Goal: Task Accomplishment & Management: Use online tool/utility

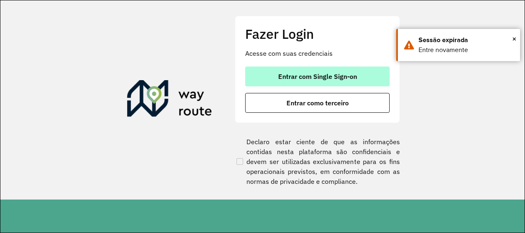
click at [301, 77] on span "Entrar com Single Sign-on" at bounding box center [317, 76] width 79 height 7
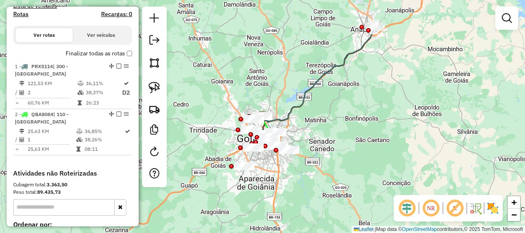
scroll to position [307, 0]
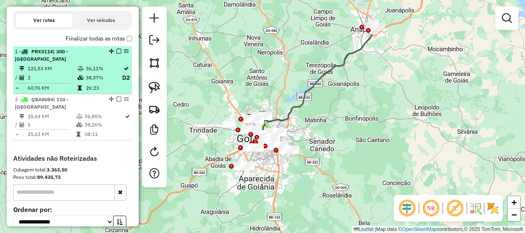
select select "**********"
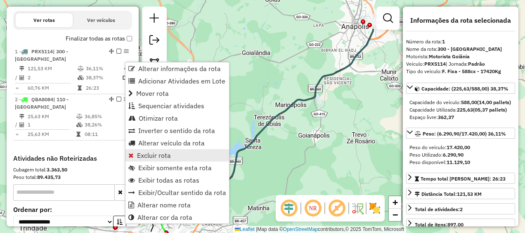
click at [162, 152] on span "Excluir rota" at bounding box center [154, 155] width 34 height 7
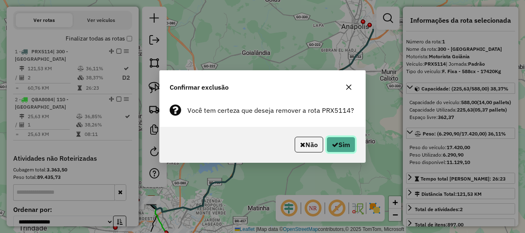
click at [335, 145] on icon "button" at bounding box center [335, 144] width 7 height 7
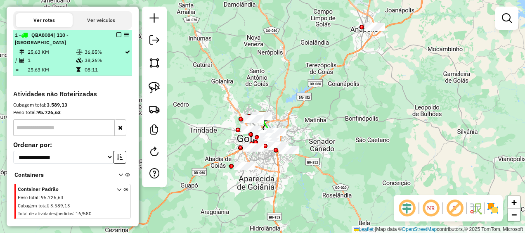
select select "**********"
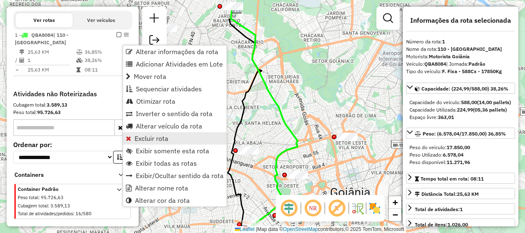
click at [142, 138] on span "Excluir rota" at bounding box center [152, 138] width 34 height 7
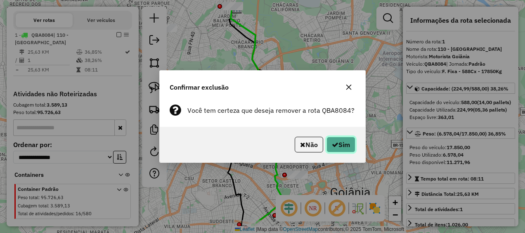
click at [338, 147] on button "Sim" at bounding box center [341, 145] width 29 height 16
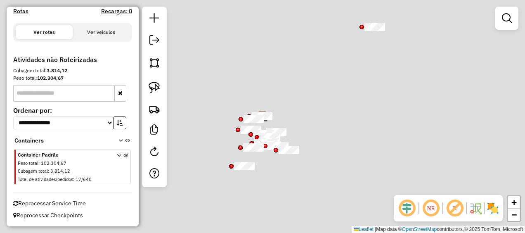
scroll to position [223, 0]
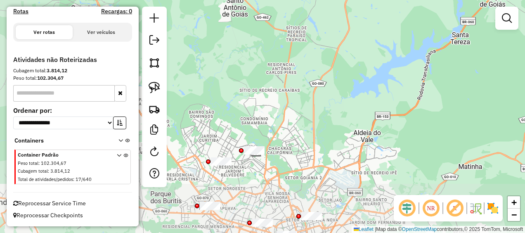
drag, startPoint x: 247, startPoint y: 115, endPoint x: 281, endPoint y: -25, distance: 143.6
click at [281, 0] on html "**********" at bounding box center [262, 116] width 525 height 233
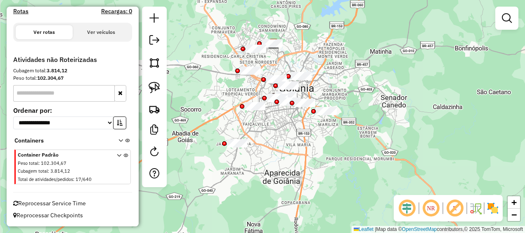
drag, startPoint x: 275, startPoint y: 59, endPoint x: 291, endPoint y: 19, distance: 43.0
click at [291, 19] on div "Janela de atendimento Grade de atendimento Capacidade Transportadoras Veículos …" at bounding box center [262, 116] width 525 height 233
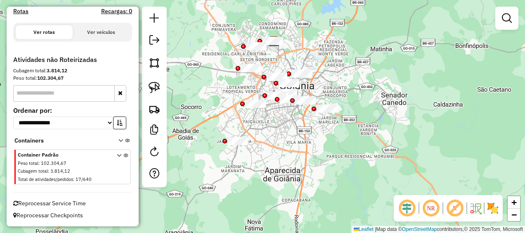
click at [458, 206] on em at bounding box center [455, 208] width 20 height 20
click at [454, 208] on em at bounding box center [455, 208] width 20 height 20
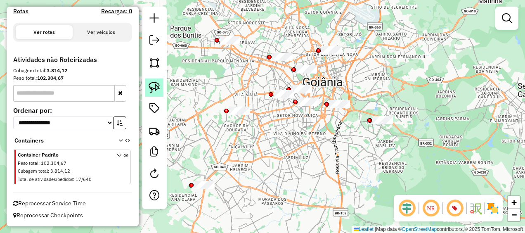
click at [157, 92] on img at bounding box center [155, 88] width 12 height 12
click at [160, 83] on link at bounding box center [154, 87] width 18 height 18
drag, startPoint x: 210, startPoint y: 28, endPoint x: 263, endPoint y: 39, distance: 54.8
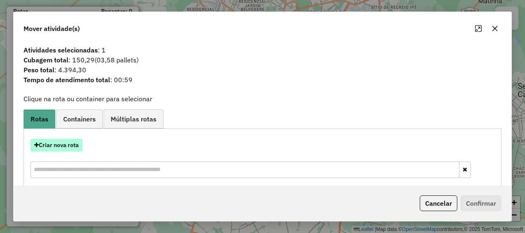
click at [50, 142] on button "Criar nova rota" at bounding box center [57, 145] width 52 height 13
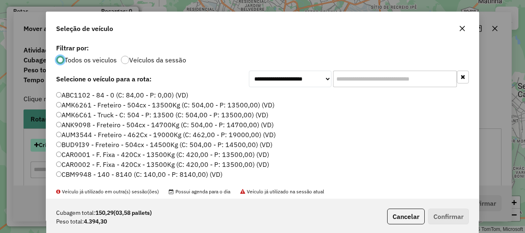
scroll to position [5, 2]
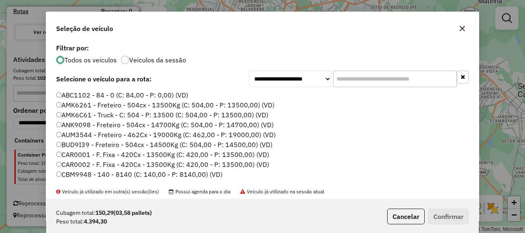
click at [464, 28] on icon "button" at bounding box center [462, 28] width 7 height 7
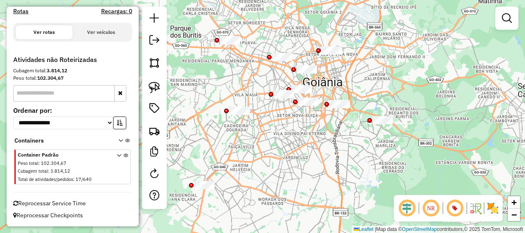
click at [215, 76] on div "Janela de atendimento Grade de atendimento Capacidade Transportadoras Veículos …" at bounding box center [262, 116] width 525 height 233
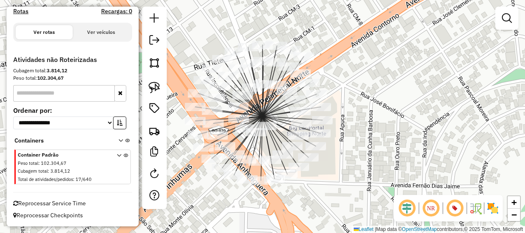
click at [224, 54] on div "Janela de atendimento Grade de atendimento Capacidade Transportadoras Veículos …" at bounding box center [262, 116] width 525 height 233
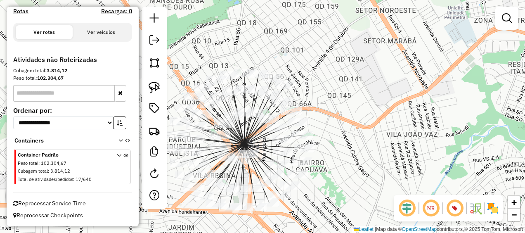
click at [244, 145] on icon at bounding box center [241, 153] width 6 height 16
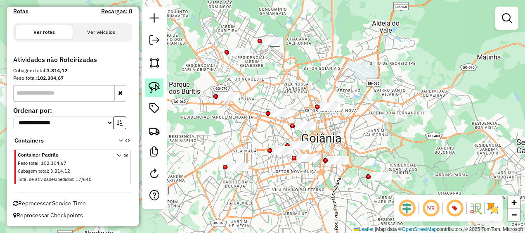
click at [151, 91] on img at bounding box center [155, 88] width 12 height 12
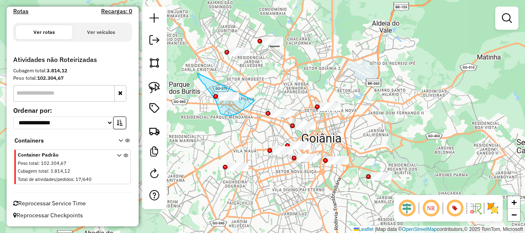
drag, startPoint x: 197, startPoint y: 73, endPoint x: 254, endPoint y: 101, distance: 63.3
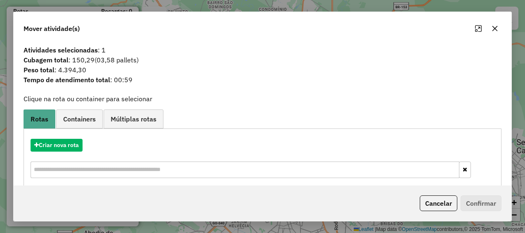
click at [498, 29] on icon "button" at bounding box center [495, 28] width 7 height 7
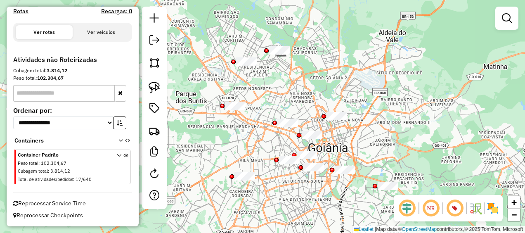
drag, startPoint x: 236, startPoint y: 85, endPoint x: 324, endPoint y: 159, distance: 114.3
click at [324, 159] on div "Janela de atendimento Grade de atendimento Capacidade Transportadoras Veículos …" at bounding box center [262, 116] width 525 height 233
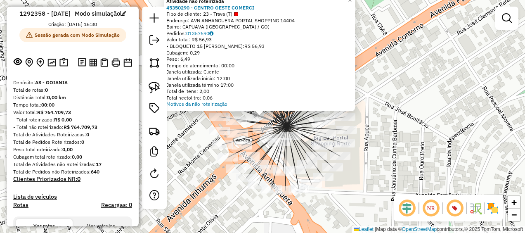
scroll to position [0, 0]
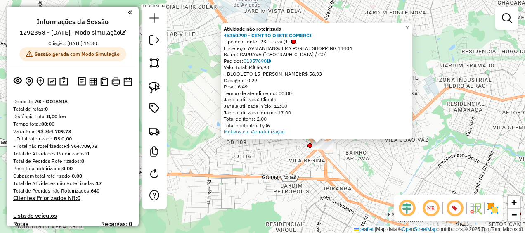
click at [335, 152] on div "Atividade não roteirizada 45350290 - CENTRO OESTE COMERCI Tipo de cliente: 23 -…" at bounding box center [262, 116] width 525 height 233
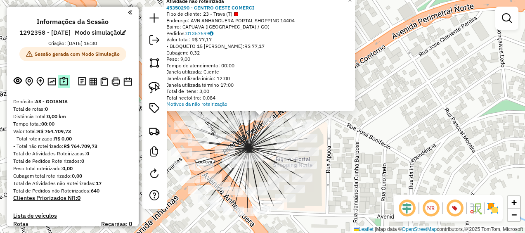
click at [62, 86] on img at bounding box center [63, 81] width 9 height 9
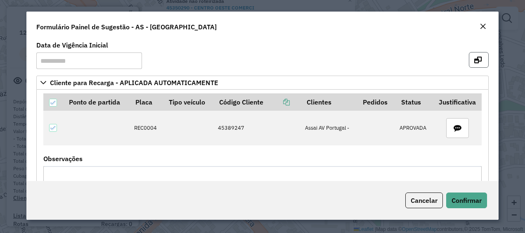
click at [479, 57] on icon "button" at bounding box center [477, 60] width 7 height 7
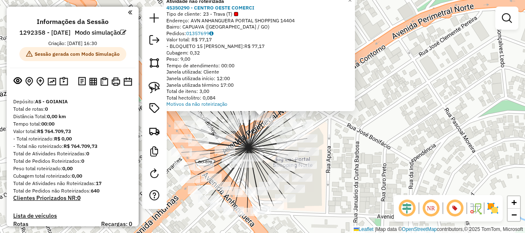
click at [396, 118] on div "Atividade não roteirizada 45350290 - CENTRO OESTE COMERCI Tipo de cliente: 23 -…" at bounding box center [262, 116] width 525 height 233
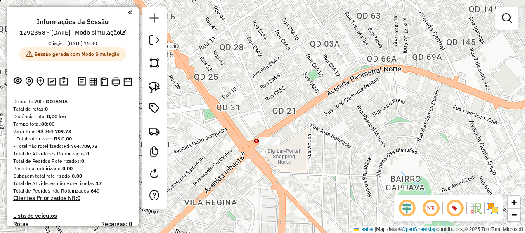
click at [128, 13] on em at bounding box center [130, 12] width 4 height 7
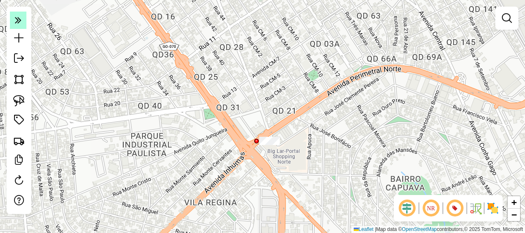
click at [17, 21] on icon at bounding box center [18, 20] width 7 height 12
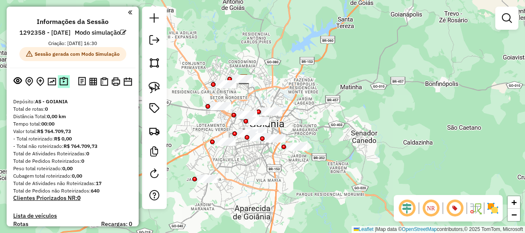
click at [61, 86] on img at bounding box center [63, 81] width 9 height 9
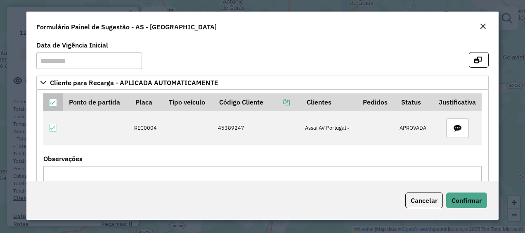
click at [52, 104] on icon at bounding box center [52, 103] width 5 height 4
click at [52, 104] on div at bounding box center [53, 103] width 8 height 8
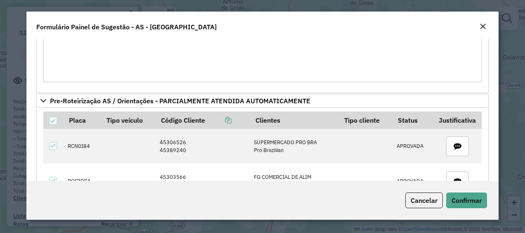
scroll to position [136, 0]
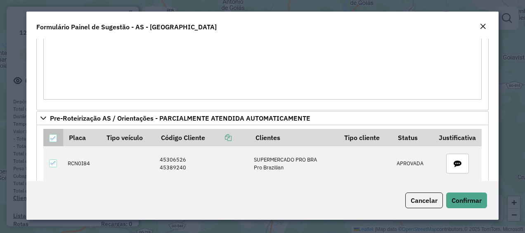
click at [48, 132] on th at bounding box center [53, 137] width 20 height 17
click at [51, 139] on icon at bounding box center [53, 138] width 6 height 6
click at [51, 139] on div at bounding box center [53, 138] width 8 height 8
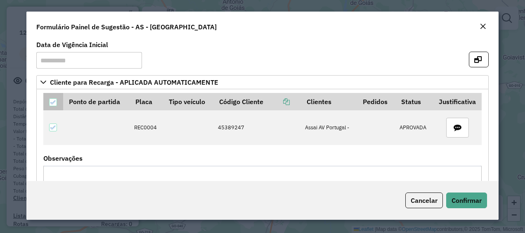
scroll to position [0, 0]
click at [475, 57] on icon "button" at bounding box center [477, 60] width 7 height 7
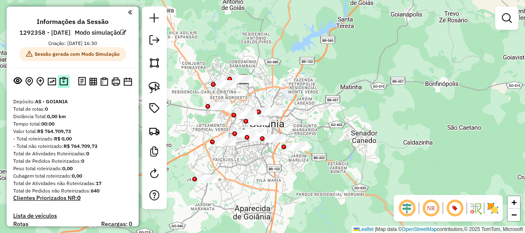
click at [62, 86] on img at bounding box center [63, 81] width 9 height 9
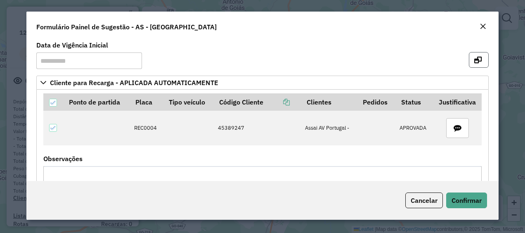
click at [469, 57] on button "button" at bounding box center [479, 60] width 20 height 16
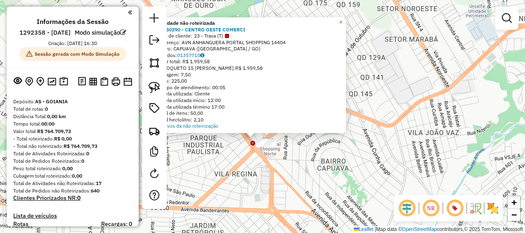
click at [254, 150] on div "Atividade não roteirizada 45350290 - CENTRO OESTE COMERCI Tipo de cliente: 23 -…" at bounding box center [262, 116] width 525 height 233
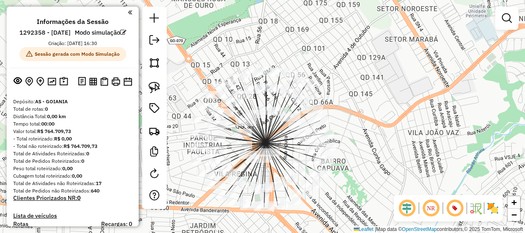
click at [262, 140] on icon at bounding box center [244, 128] width 43 height 30
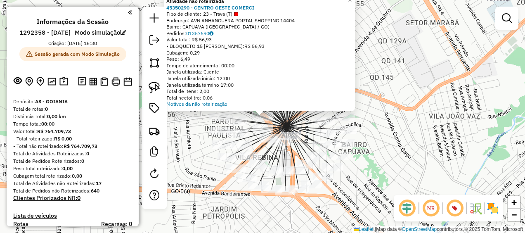
click at [201, 190] on div "Atividade não roteirizada 45350290 - CENTRO OESTE COMERCI Tipo de cliente: 23 -…" at bounding box center [262, 116] width 525 height 233
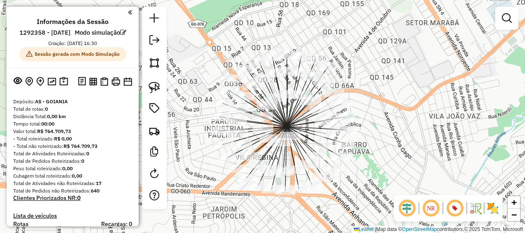
click at [391, 114] on div "Janela de atendimento Grade de atendimento Capacidade Transportadoras Veículos …" at bounding box center [262, 116] width 525 height 233
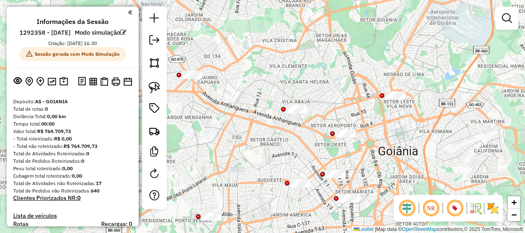
drag, startPoint x: 392, startPoint y: 91, endPoint x: 236, endPoint y: 79, distance: 156.5
click at [236, 79] on div "Janela de atendimento Grade de atendimento Capacidade Transportadoras Veículos …" at bounding box center [262, 116] width 525 height 233
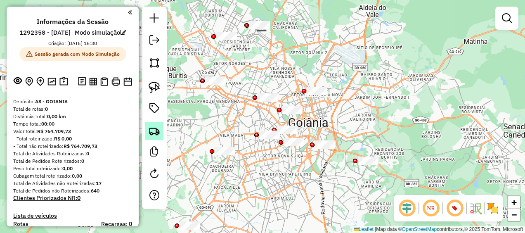
click at [152, 132] on img at bounding box center [155, 131] width 12 height 12
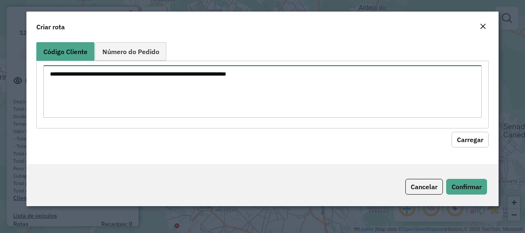
click at [128, 91] on textarea at bounding box center [262, 91] width 439 height 52
paste textarea "********"
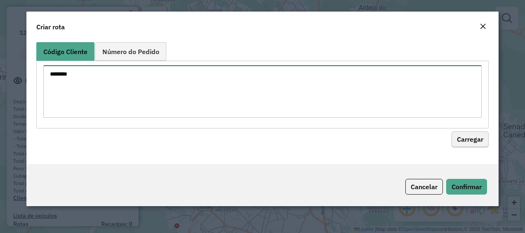
type textarea "********"
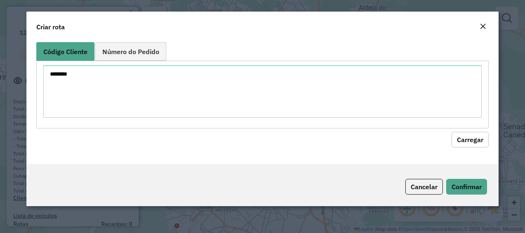
click at [466, 144] on button "Carregar" at bounding box center [470, 140] width 37 height 16
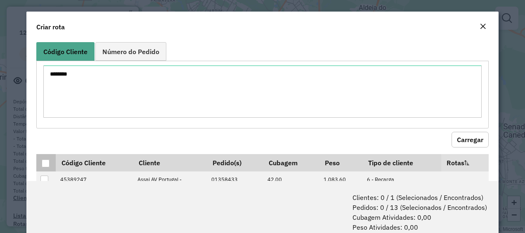
click at [45, 164] on div at bounding box center [46, 163] width 8 height 8
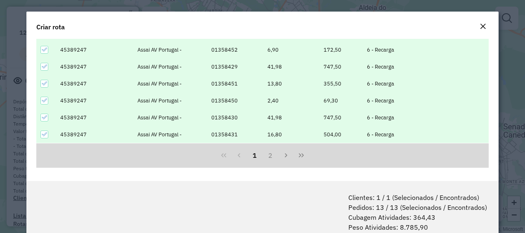
scroll to position [41, 0]
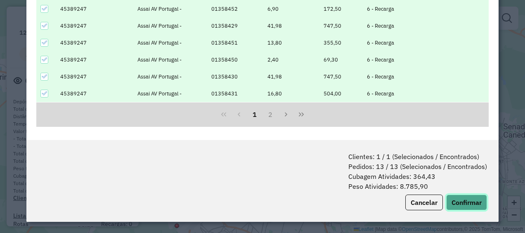
click at [460, 198] on button "Confirmar" at bounding box center [466, 202] width 41 height 16
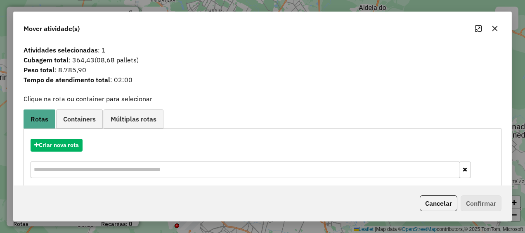
scroll to position [14, 0]
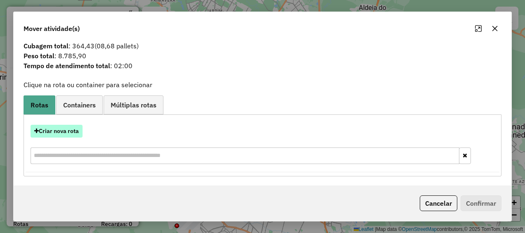
click at [66, 128] on button "Criar nova rota" at bounding box center [57, 131] width 52 height 13
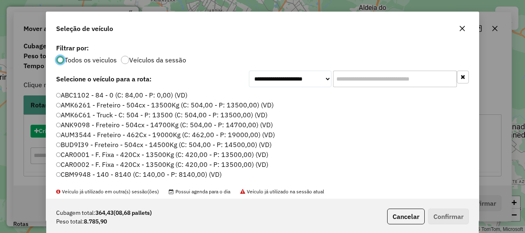
scroll to position [5, 2]
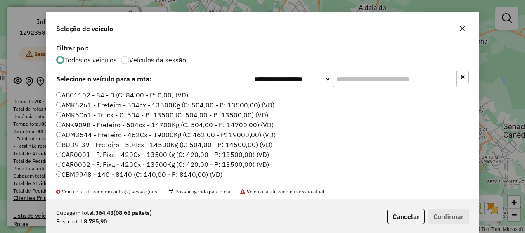
click at [364, 80] on input "text" at bounding box center [395, 79] width 124 height 17
paste input "*******"
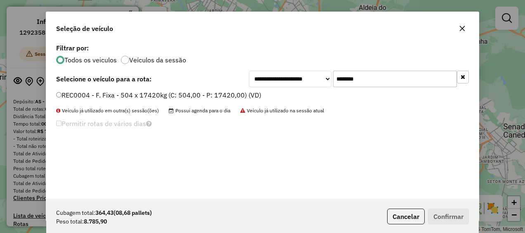
type input "*******"
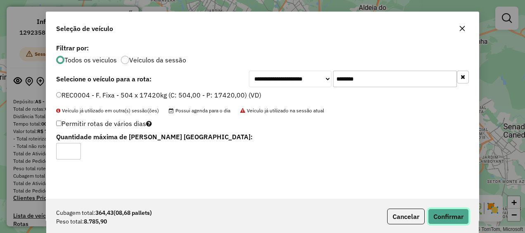
click at [448, 212] on button "Confirmar" at bounding box center [448, 216] width 41 height 16
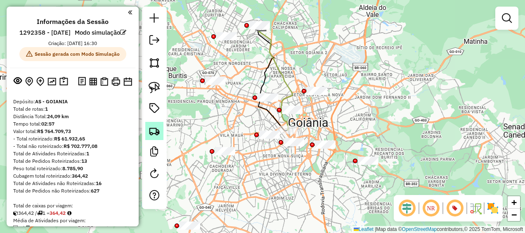
click at [156, 133] on img at bounding box center [155, 131] width 12 height 12
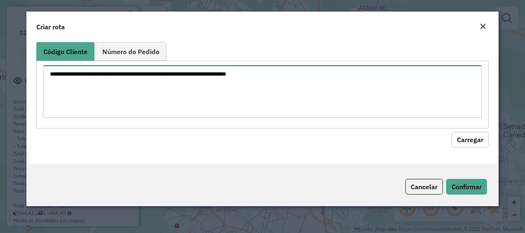
click at [181, 88] on textarea at bounding box center [262, 91] width 439 height 52
paste textarea "********"
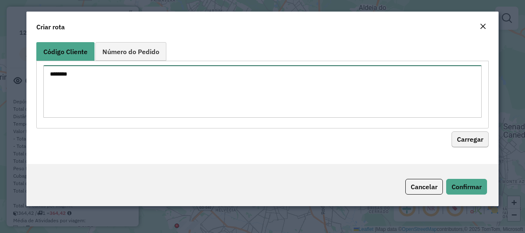
type textarea "********"
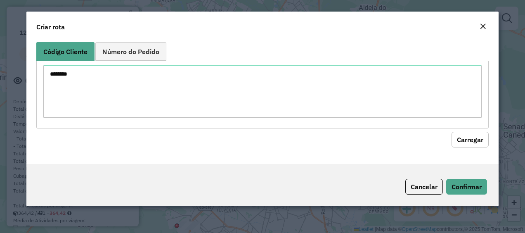
click at [462, 133] on button "Carregar" at bounding box center [470, 140] width 37 height 16
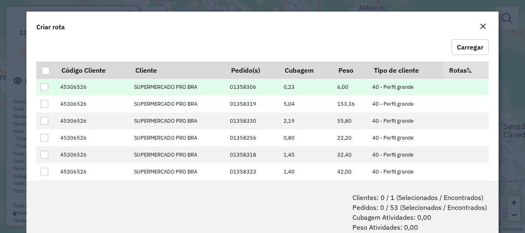
scroll to position [92, 0]
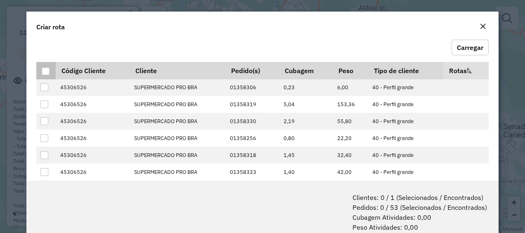
click at [46, 67] on div at bounding box center [46, 71] width 8 height 8
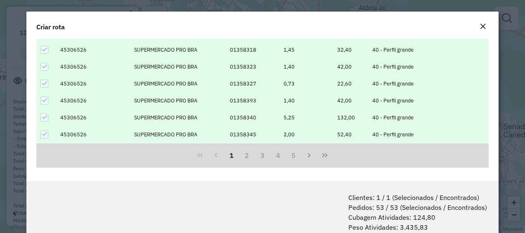
scroll to position [41, 0]
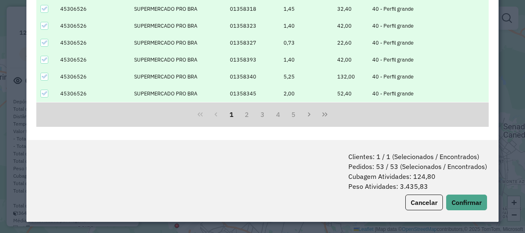
click at [470, 212] on div "Clientes: 1 / 1 (Selecionados / Encontrados) Pedidos: 53 / 53 (Selecionados / E…" at bounding box center [262, 181] width 473 height 82
click at [467, 203] on button "Confirmar" at bounding box center [466, 202] width 41 height 16
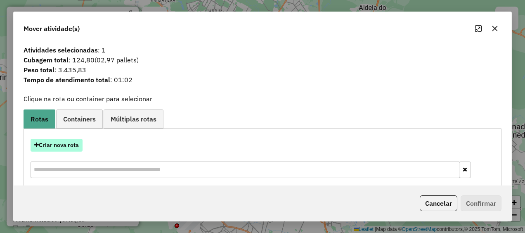
click at [64, 144] on button "Criar nova rota" at bounding box center [57, 145] width 52 height 13
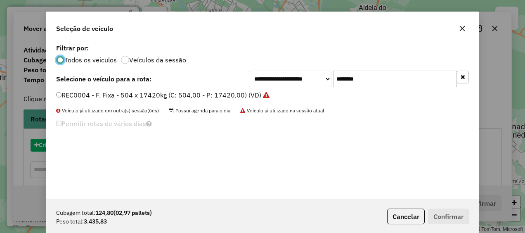
scroll to position [5, 2]
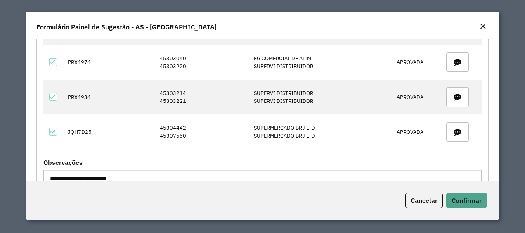
scroll to position [669, 0]
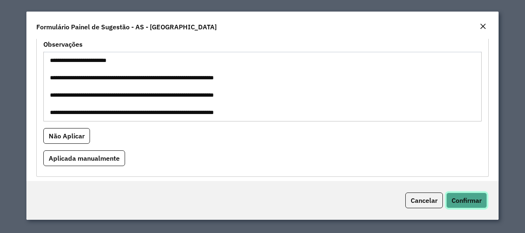
click at [466, 202] on span "Confirmar" at bounding box center [467, 200] width 30 height 8
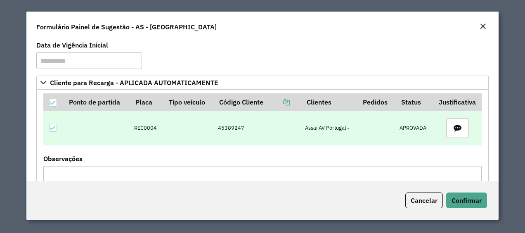
click at [230, 127] on td "45389247" at bounding box center [257, 128] width 87 height 35
copy td "45389247"
click at [140, 126] on td "REC0004" at bounding box center [146, 128] width 33 height 35
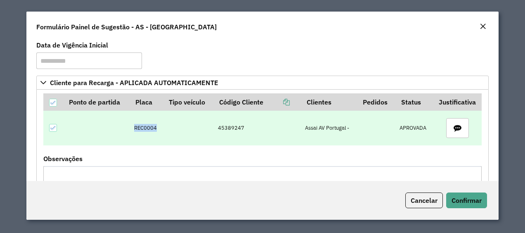
click at [140, 126] on td "REC0004" at bounding box center [146, 128] width 33 height 35
copy td "REC0004"
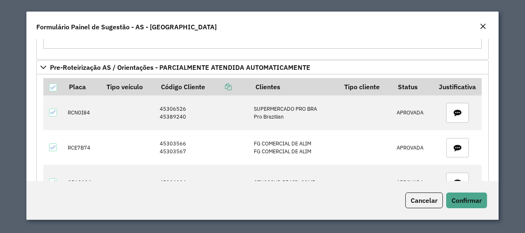
scroll to position [228, 0]
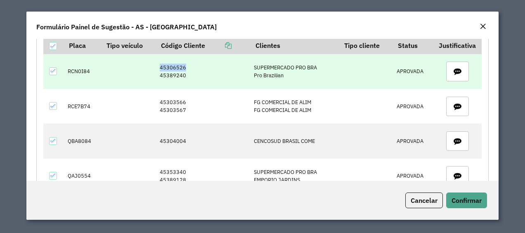
drag, startPoint x: 190, startPoint y: 69, endPoint x: 158, endPoint y: 69, distance: 31.8
click at [158, 69] on td "45306526 45389240" at bounding box center [203, 71] width 94 height 35
copy td "45306526"
click at [83, 69] on td "RCN0I84" at bounding box center [82, 71] width 38 height 35
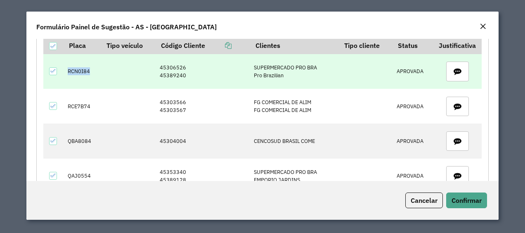
copy td "RCN0I84"
click at [175, 75] on td "45306526 45389240" at bounding box center [203, 71] width 94 height 35
copy td "45389240"
click at [79, 67] on td "RCN0I84" at bounding box center [82, 71] width 38 height 35
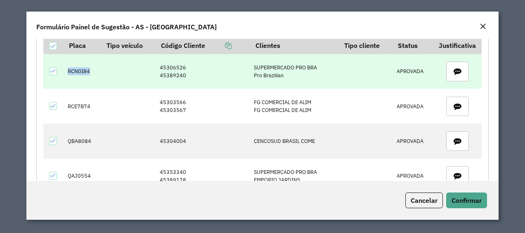
click at [79, 67] on td "RCN0I84" at bounding box center [82, 71] width 38 height 35
copy td "RCN0I84"
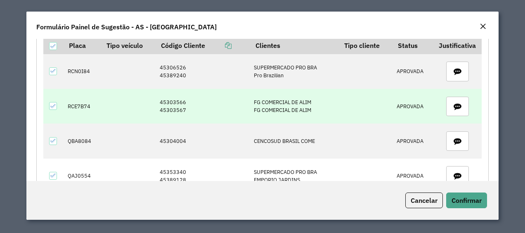
click at [169, 100] on td "45303566 45303567" at bounding box center [203, 106] width 94 height 35
copy td "45303566"
click at [175, 100] on td "45303566 45303567" at bounding box center [203, 106] width 94 height 35
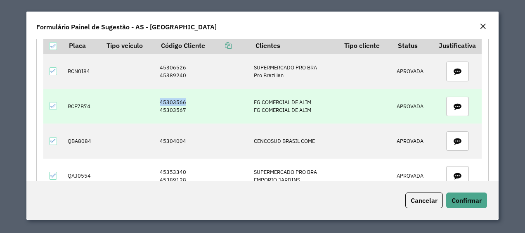
click at [175, 100] on td "45303566 45303567" at bounding box center [203, 106] width 94 height 35
copy td "45303566"
click at [174, 110] on td "45303566 45303567" at bounding box center [203, 106] width 94 height 35
copy td "45303567"
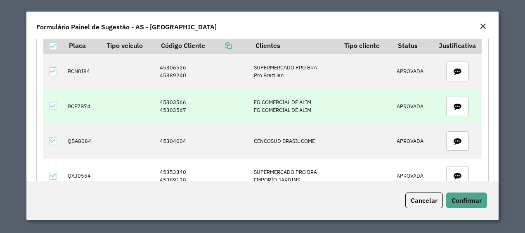
click at [179, 99] on td "45303566 45303567" at bounding box center [203, 106] width 94 height 35
copy td "45303566"
click at [171, 98] on td "45303566 45303567" at bounding box center [203, 106] width 94 height 35
click at [172, 106] on td "45303566 45303567" at bounding box center [203, 106] width 94 height 35
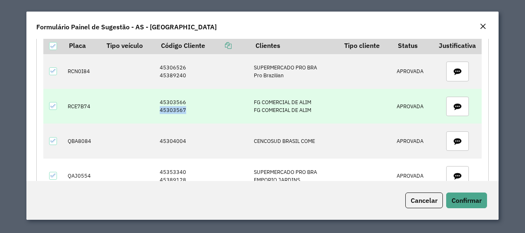
click at [172, 106] on td "45303566 45303567" at bounding box center [203, 106] width 94 height 35
click at [175, 134] on td "45304004" at bounding box center [203, 140] width 94 height 35
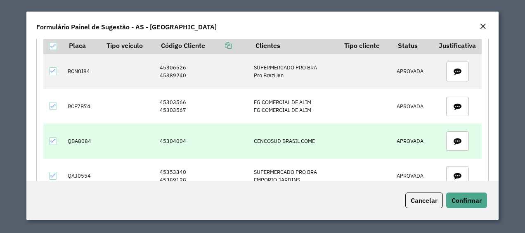
click at [175, 139] on td "45304004" at bounding box center [203, 140] width 94 height 35
click at [75, 137] on td "QBA8084" at bounding box center [82, 140] width 38 height 35
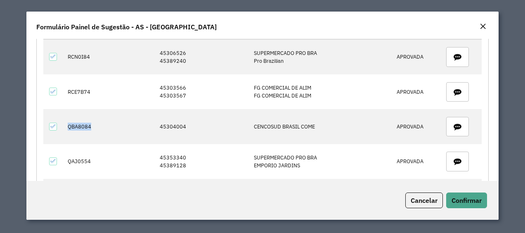
scroll to position [246, 0]
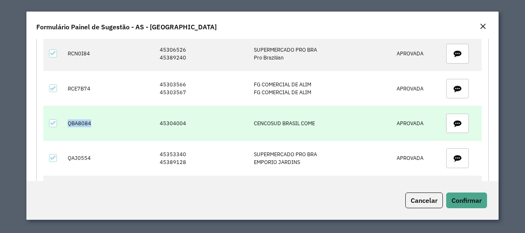
click at [79, 121] on td "QBA8084" at bounding box center [82, 123] width 38 height 35
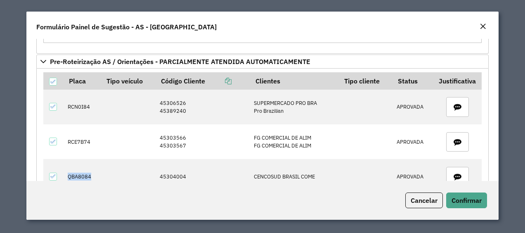
scroll to position [193, 0]
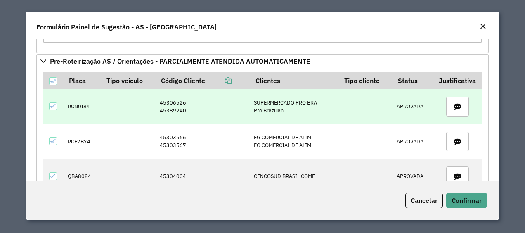
click at [172, 98] on td "45306526 45389240" at bounding box center [203, 106] width 94 height 35
click at [75, 108] on td "RCN0I84" at bounding box center [82, 106] width 38 height 35
click at [178, 107] on td "45306526 45389240" at bounding box center [203, 106] width 94 height 35
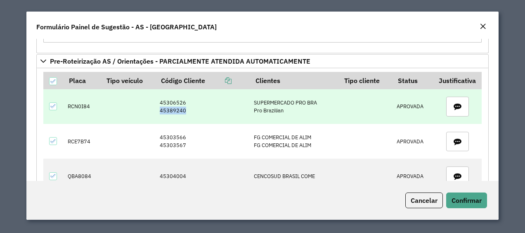
click at [178, 107] on td "45306526 45389240" at bounding box center [203, 106] width 94 height 35
click at [79, 104] on td "RCN0I84" at bounding box center [82, 106] width 38 height 35
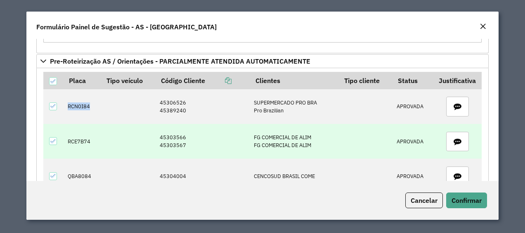
click at [175, 132] on td "45303566 45303567" at bounding box center [203, 141] width 94 height 35
click at [174, 134] on td "45303566 45303567" at bounding box center [203, 141] width 94 height 35
click at [178, 143] on td "45303566 45303567" at bounding box center [203, 141] width 94 height 35
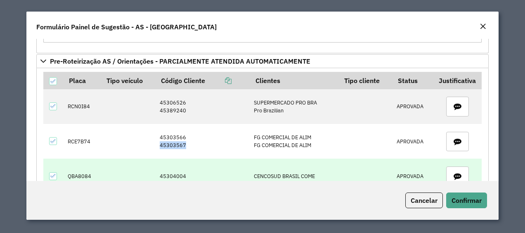
scroll to position [240, 0]
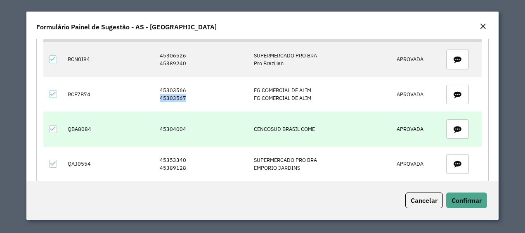
click at [172, 126] on td "45304004" at bounding box center [203, 128] width 94 height 35
click at [87, 128] on td "QBA8084" at bounding box center [82, 128] width 38 height 35
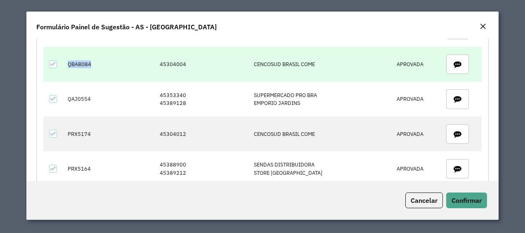
scroll to position [306, 0]
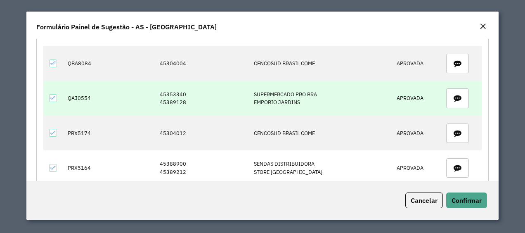
click at [165, 90] on td "45353340 45389128" at bounding box center [203, 98] width 94 height 35
click at [83, 93] on td "QAJ0554" at bounding box center [82, 98] width 38 height 35
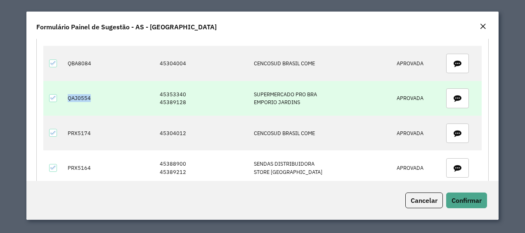
click at [83, 93] on td "QAJ0554" at bounding box center [82, 98] width 38 height 35
click at [179, 99] on td "45353340 45389128" at bounding box center [203, 98] width 94 height 35
click at [97, 100] on td "QAJ0554" at bounding box center [82, 98] width 38 height 35
click at [82, 96] on td "QAJ0554" at bounding box center [82, 98] width 38 height 35
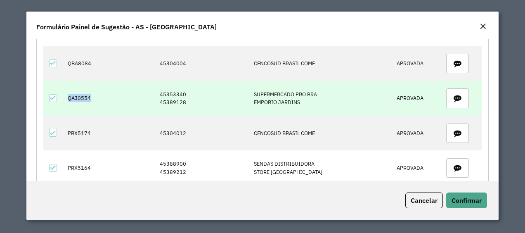
click at [82, 96] on td "QAJ0554" at bounding box center [82, 98] width 38 height 35
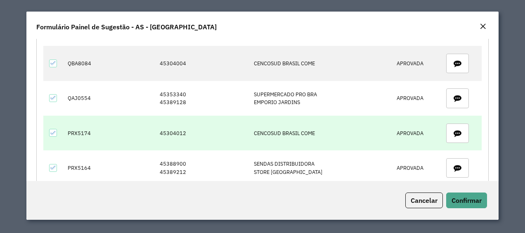
click at [182, 132] on td "45304012" at bounding box center [203, 133] width 94 height 35
click at [79, 125] on td "PRX5174" at bounding box center [82, 133] width 38 height 35
click at [79, 131] on td "PRX5174" at bounding box center [82, 133] width 38 height 35
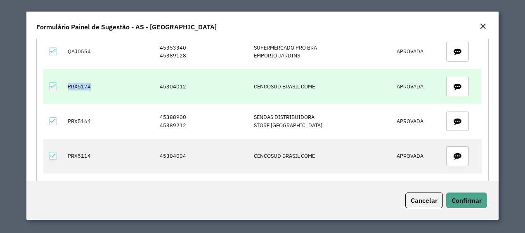
scroll to position [380, 0]
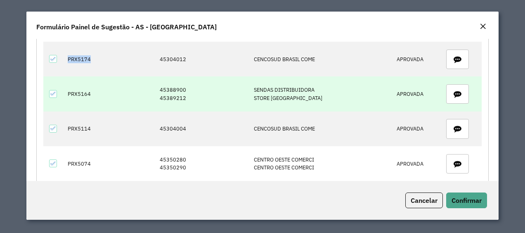
click at [176, 87] on td "45388900 45389212" at bounding box center [203, 93] width 94 height 35
click at [84, 89] on td "PRX5164" at bounding box center [82, 93] width 38 height 35
click at [175, 97] on td "45388900 45389212" at bounding box center [203, 93] width 94 height 35
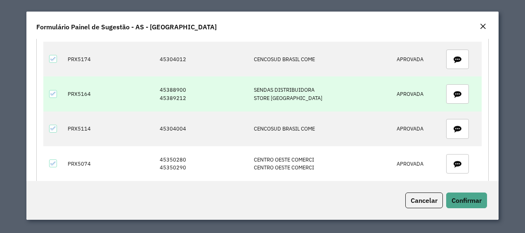
click at [175, 97] on td "45388900 45389212" at bounding box center [203, 93] width 94 height 35
click at [167, 95] on td "45388900 45389212" at bounding box center [203, 93] width 94 height 35
click at [73, 89] on td "PRX5164" at bounding box center [82, 93] width 38 height 35
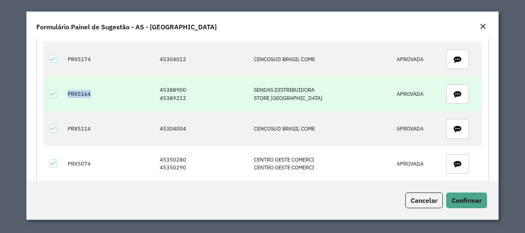
click at [73, 89] on td "PRX5164" at bounding box center [82, 93] width 38 height 35
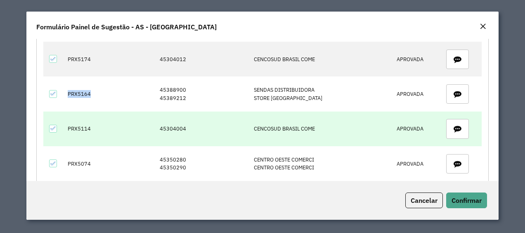
click at [175, 124] on td "45304004" at bounding box center [203, 128] width 94 height 35
click at [81, 123] on td "PRX5114" at bounding box center [82, 128] width 38 height 35
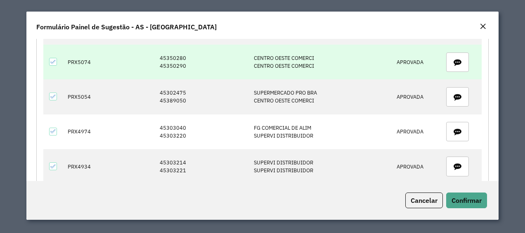
scroll to position [482, 0]
click at [174, 53] on td "45350280 45350290" at bounding box center [203, 61] width 94 height 35
click at [83, 56] on td "PRX5074" at bounding box center [82, 61] width 38 height 35
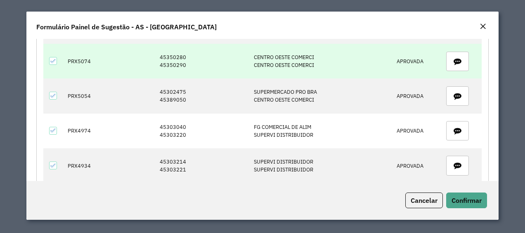
click at [168, 58] on td "45350280 45350290" at bounding box center [203, 61] width 94 height 35
click at [79, 52] on td "PRX5074" at bounding box center [82, 61] width 38 height 35
click at [79, 55] on td "PRX5074" at bounding box center [82, 61] width 38 height 35
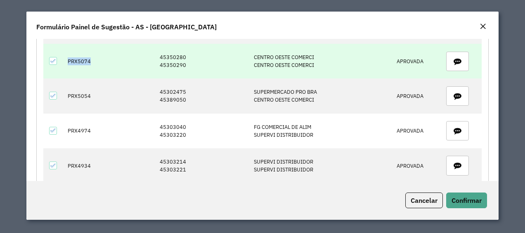
click at [79, 55] on td "PRX5074" at bounding box center [82, 61] width 38 height 35
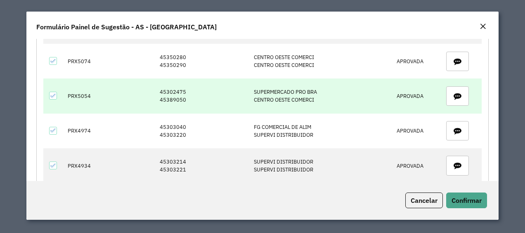
click at [170, 89] on td "45302475 45389050" at bounding box center [203, 95] width 94 height 35
click at [78, 90] on td "PRX5054" at bounding box center [82, 95] width 38 height 35
click at [179, 97] on td "45302475 45389050" at bounding box center [203, 95] width 94 height 35
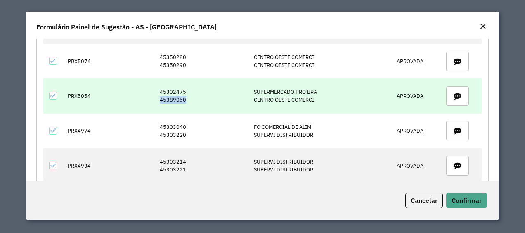
click at [179, 97] on td "45302475 45389050" at bounding box center [203, 95] width 94 height 35
click at [85, 92] on td "PRX5054" at bounding box center [82, 95] width 38 height 35
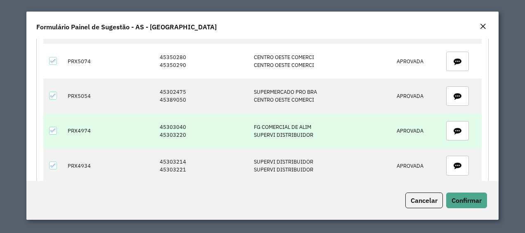
click at [168, 122] on td "45303040 45303220" at bounding box center [203, 131] width 94 height 35
click at [78, 127] on td "PRX4974" at bounding box center [82, 131] width 38 height 35
click at [169, 129] on td "45303040 45303220" at bounding box center [203, 131] width 94 height 35
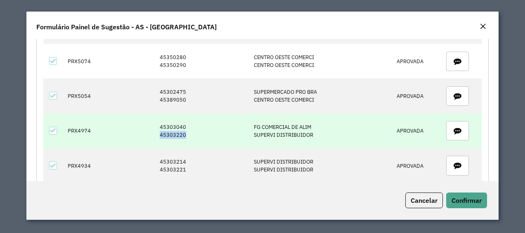
click at [169, 129] on td "45303040 45303220" at bounding box center [203, 131] width 94 height 35
click at [82, 122] on td "PRX4974" at bounding box center [82, 131] width 38 height 35
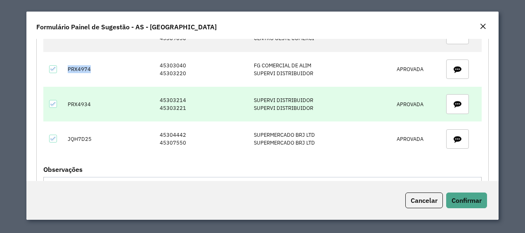
click at [169, 96] on td "45303214 45303221" at bounding box center [203, 104] width 94 height 35
click at [168, 103] on td "45303214 45303221" at bounding box center [203, 104] width 94 height 35
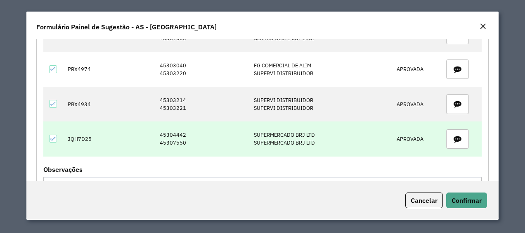
click at [172, 131] on td "45304442 45307550" at bounding box center [203, 138] width 94 height 35
click at [83, 134] on td "JQH7D25" at bounding box center [82, 138] width 38 height 35
click at [173, 134] on td "45304442 45307550" at bounding box center [203, 138] width 94 height 35
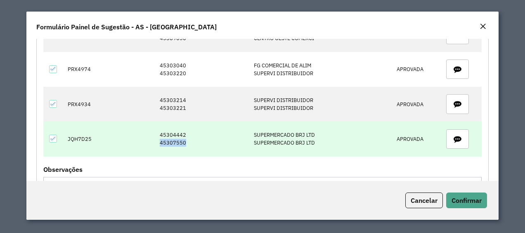
click at [173, 134] on td "45304442 45307550" at bounding box center [203, 138] width 94 height 35
click at [78, 135] on td "JQH7D25" at bounding box center [82, 138] width 38 height 35
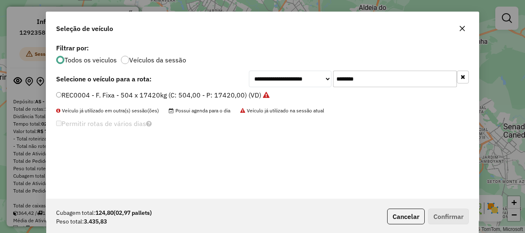
scroll to position [5, 2]
click at [380, 80] on input "*******" at bounding box center [395, 79] width 124 height 17
click at [386, 75] on input "*******" at bounding box center [395, 79] width 124 height 17
drag, startPoint x: 386, startPoint y: 75, endPoint x: 317, endPoint y: 79, distance: 68.6
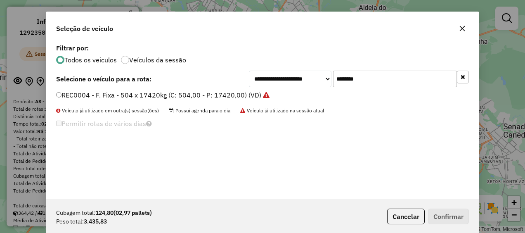
click at [317, 79] on div "**********" at bounding box center [359, 79] width 220 height 17
paste input "text"
type input "*******"
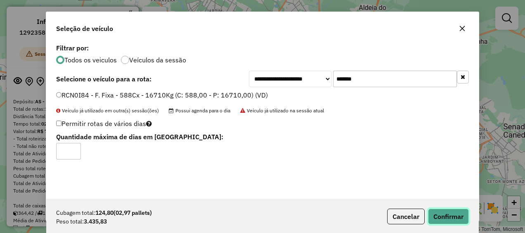
click at [434, 209] on button "Confirmar" at bounding box center [448, 216] width 41 height 16
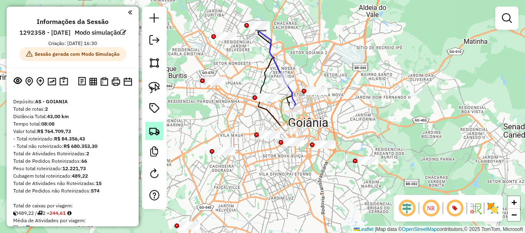
click at [154, 134] on img at bounding box center [155, 131] width 12 height 12
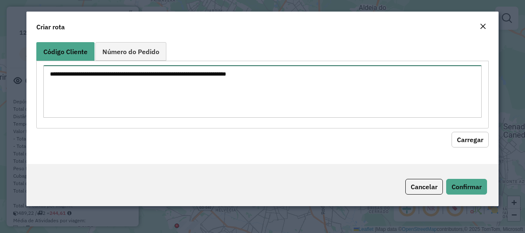
click at [225, 71] on textarea at bounding box center [262, 91] width 439 height 52
paste textarea "********"
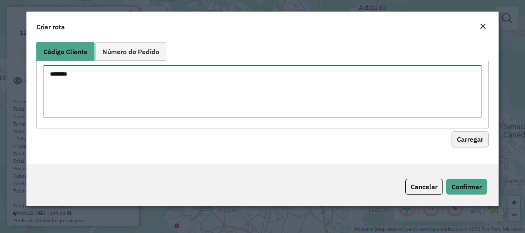
type textarea "********"
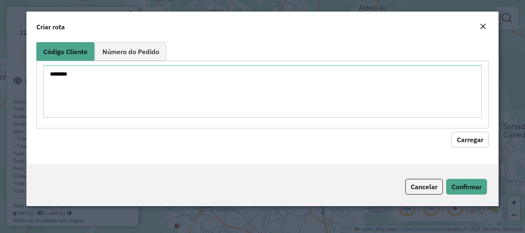
click at [467, 144] on button "Carregar" at bounding box center [470, 140] width 37 height 16
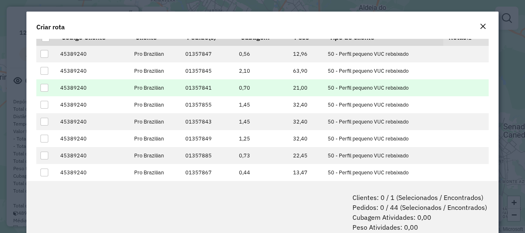
scroll to position [83, 0]
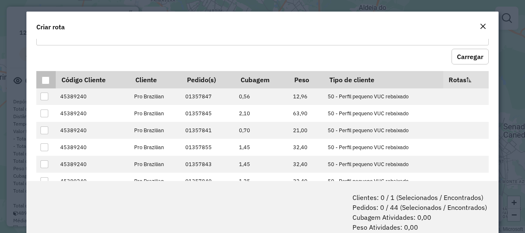
click at [47, 78] on div at bounding box center [46, 80] width 8 height 8
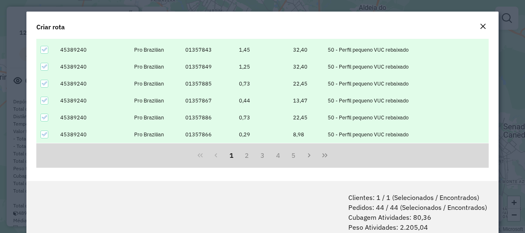
scroll to position [41, 0]
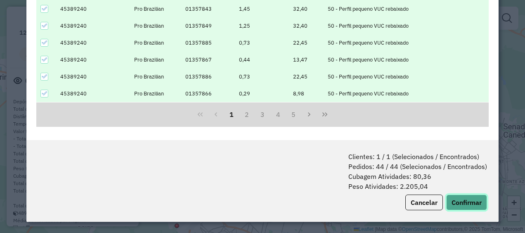
click at [467, 203] on button "Confirmar" at bounding box center [466, 202] width 41 height 16
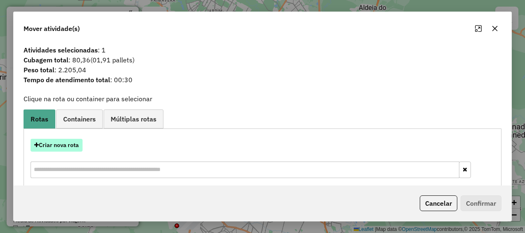
click at [67, 148] on button "Criar nova rota" at bounding box center [57, 145] width 52 height 13
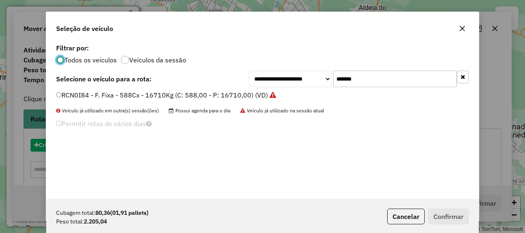
scroll to position [5, 2]
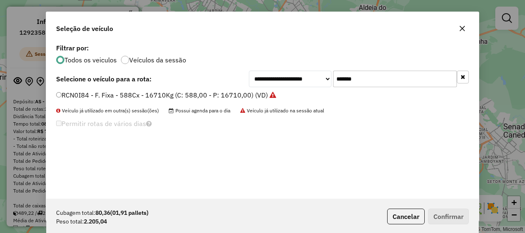
drag, startPoint x: 368, startPoint y: 72, endPoint x: 287, endPoint y: 80, distance: 81.3
click at [287, 80] on div "**********" at bounding box center [359, 79] width 220 height 17
click at [412, 157] on div "**********" at bounding box center [262, 120] width 433 height 157
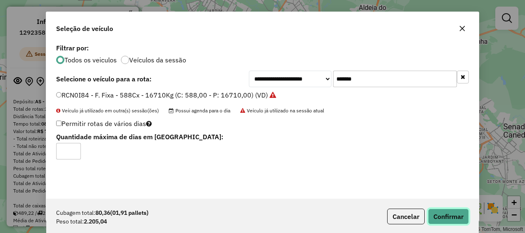
click at [443, 213] on button "Confirmar" at bounding box center [448, 216] width 41 height 16
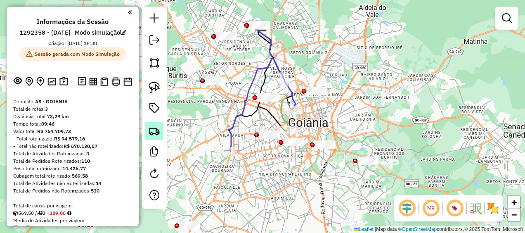
click at [156, 135] on img at bounding box center [155, 131] width 12 height 12
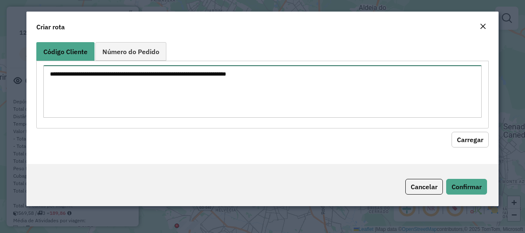
click at [144, 97] on textarea at bounding box center [262, 91] width 439 height 52
paste textarea "********"
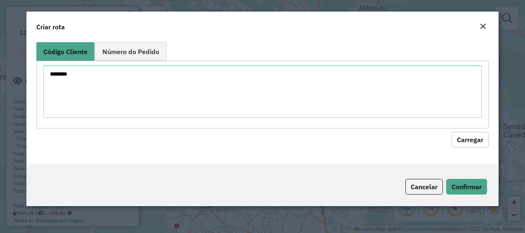
click at [461, 138] on button "Carregar" at bounding box center [470, 140] width 37 height 16
click at [471, 139] on button "Carregar" at bounding box center [470, 140] width 37 height 16
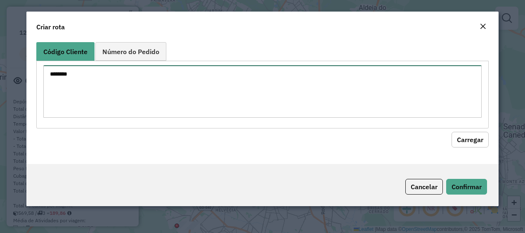
click at [182, 109] on textarea "********" at bounding box center [262, 91] width 439 height 52
drag, startPoint x: 97, startPoint y: 69, endPoint x: 0, endPoint y: 70, distance: 96.6
click at [0, 70] on html "Aguarde... Pop-up bloqueado! Seu navegador bloqueou automáticamente a abertura …" at bounding box center [262, 116] width 525 height 233
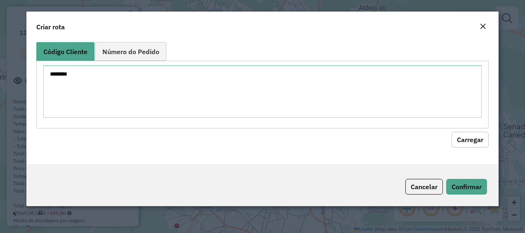
click at [469, 140] on button "Carregar" at bounding box center [470, 140] width 37 height 16
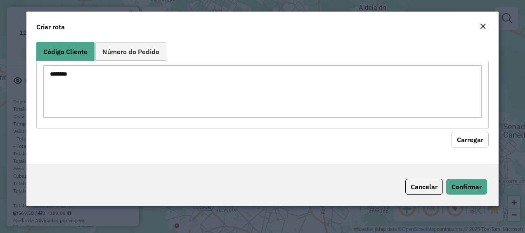
click at [469, 140] on button "Carregar" at bounding box center [470, 140] width 37 height 16
click at [462, 136] on button "Carregar" at bounding box center [470, 140] width 37 height 16
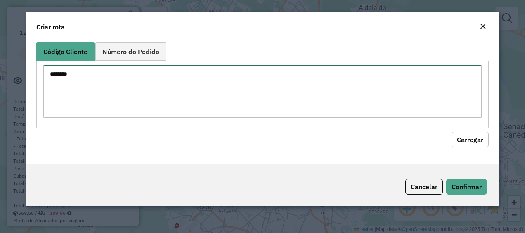
drag, startPoint x: 111, startPoint y: 92, endPoint x: 16, endPoint y: 69, distance: 98.1
click at [16, 69] on modal-container "Criar rota Código Cliente Número do Pedido ******** Carregar Cancelar Confirmar" at bounding box center [262, 116] width 525 height 233
paste textarea
type textarea "********"
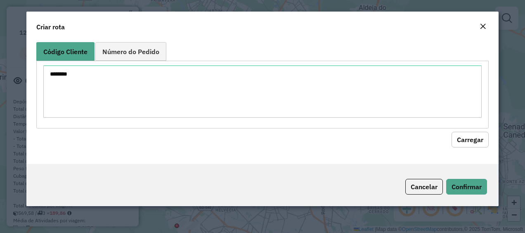
click at [451, 142] on hb-field-button "Carregar" at bounding box center [262, 137] width 453 height 19
click at [457, 140] on button "Carregar" at bounding box center [470, 140] width 37 height 16
click at [423, 182] on button "Cancelar" at bounding box center [424, 187] width 38 height 16
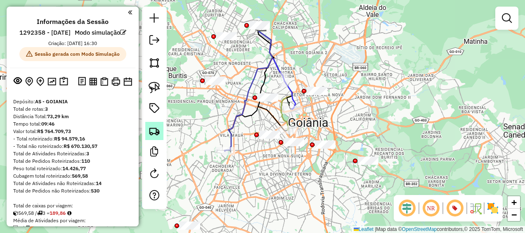
click at [152, 131] on img at bounding box center [155, 131] width 12 height 12
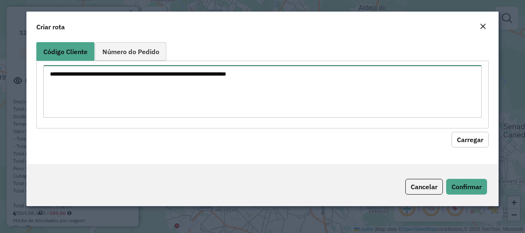
click at [135, 78] on textarea at bounding box center [262, 91] width 439 height 52
paste textarea "********"
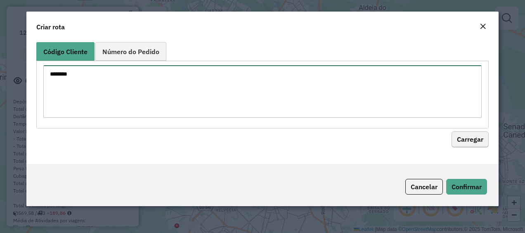
type textarea "********"
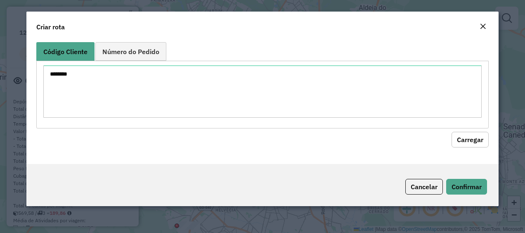
click at [476, 140] on button "Carregar" at bounding box center [470, 140] width 37 height 16
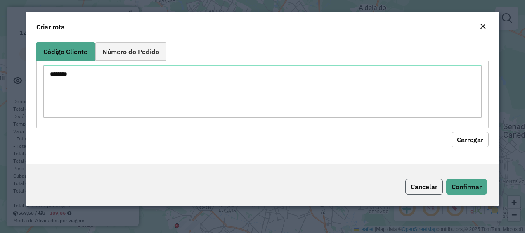
click at [428, 189] on button "Cancelar" at bounding box center [424, 187] width 38 height 16
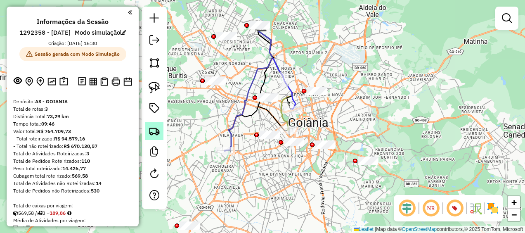
click at [156, 130] on img at bounding box center [155, 131] width 12 height 12
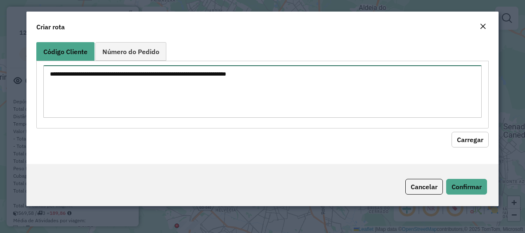
click at [176, 95] on textarea at bounding box center [262, 91] width 439 height 52
paste textarea "********"
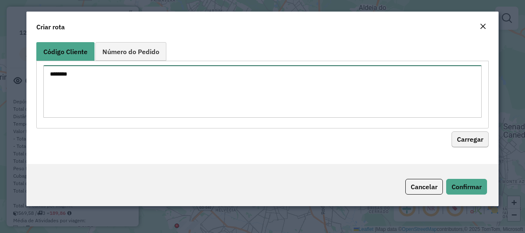
type textarea "********"
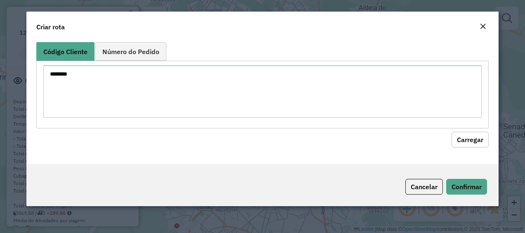
click at [471, 140] on button "Carregar" at bounding box center [470, 140] width 37 height 16
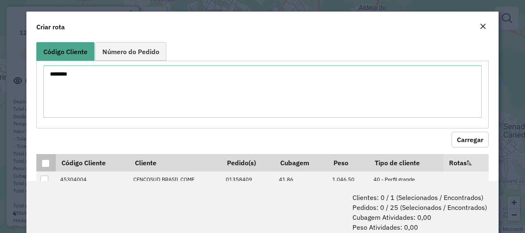
click at [48, 164] on div at bounding box center [46, 163] width 8 height 8
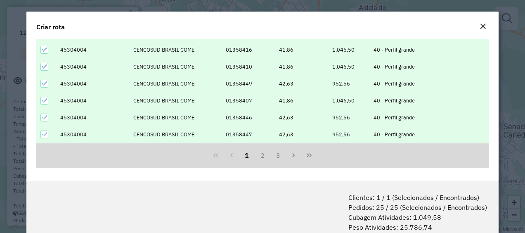
scroll to position [41, 0]
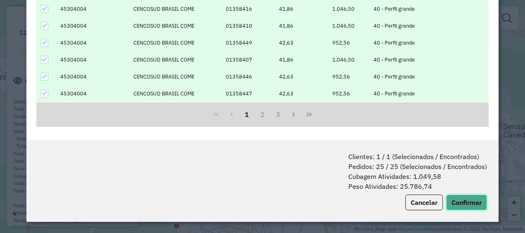
click at [459, 200] on button "Confirmar" at bounding box center [466, 202] width 41 height 16
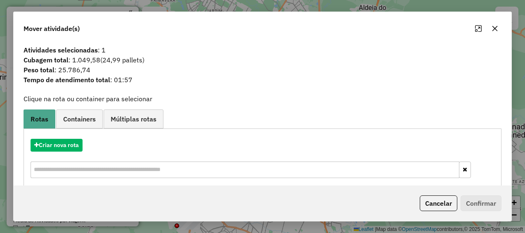
click at [59, 138] on div "Criar nova rota" at bounding box center [263, 160] width 474 height 54
click at [59, 143] on button "Criar nova rota" at bounding box center [57, 145] width 52 height 13
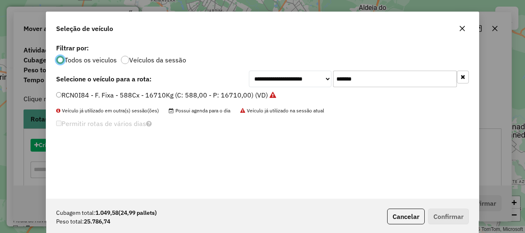
scroll to position [5, 2]
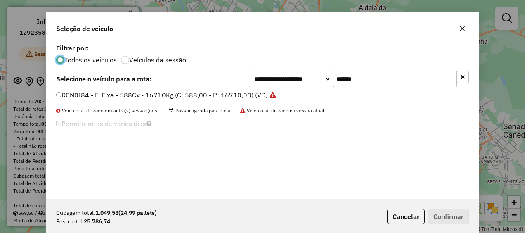
click at [365, 81] on input "*******" at bounding box center [395, 79] width 124 height 17
paste input "*"
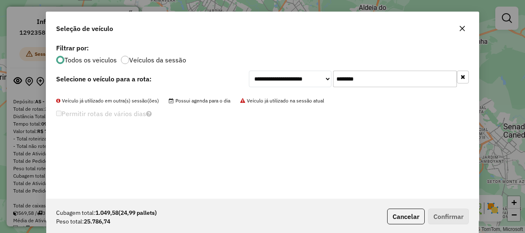
click at [361, 87] on input "********" at bounding box center [395, 79] width 124 height 17
paste input "text"
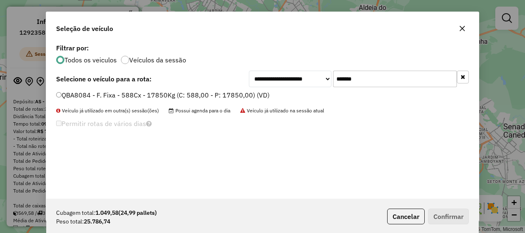
type input "*******"
click at [100, 96] on label "QBA8084 - F. Fixa - 588Cx - 17850Kg (C: 588,00 - P: 17850,00) (VD)" at bounding box center [162, 95] width 213 height 10
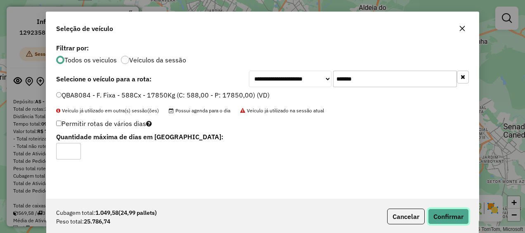
click at [436, 214] on button "Confirmar" at bounding box center [448, 216] width 41 height 16
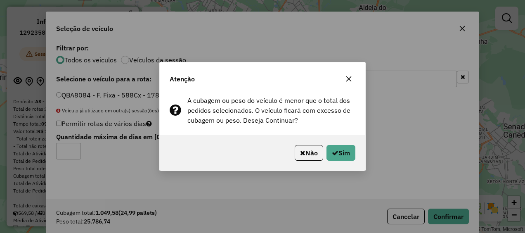
click at [347, 83] on button "button" at bounding box center [348, 78] width 13 height 13
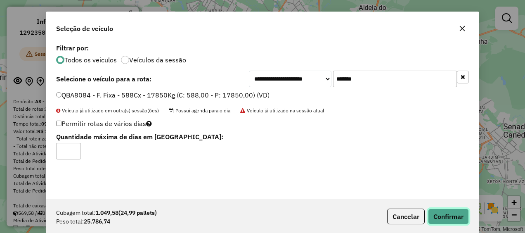
click at [445, 214] on button "Confirmar" at bounding box center [448, 216] width 41 height 16
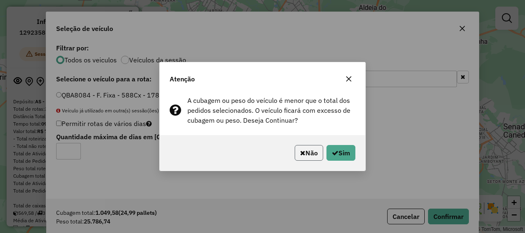
click at [308, 157] on button "Não" at bounding box center [309, 153] width 28 height 16
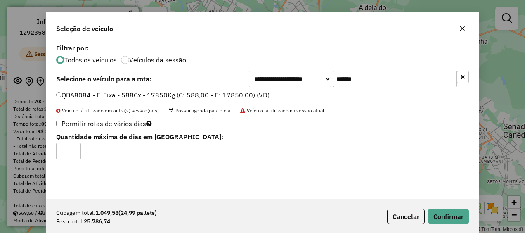
click at [464, 34] on button "button" at bounding box center [462, 28] width 13 height 13
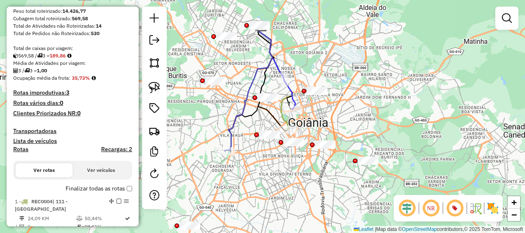
scroll to position [158, 0]
click at [62, 96] on h4 "Rotas improdutivas: 3" at bounding box center [72, 92] width 119 height 7
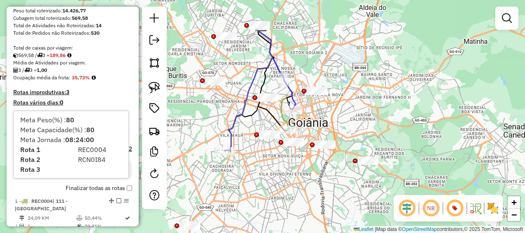
drag, startPoint x: 62, startPoint y: 104, endPoint x: 121, endPoint y: 59, distance: 74.6
click at [121, 52] on div "Total de caixas por viagem:" at bounding box center [72, 47] width 119 height 7
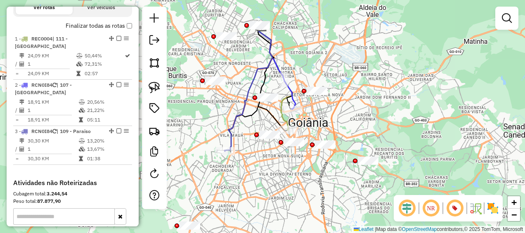
scroll to position [320, 0]
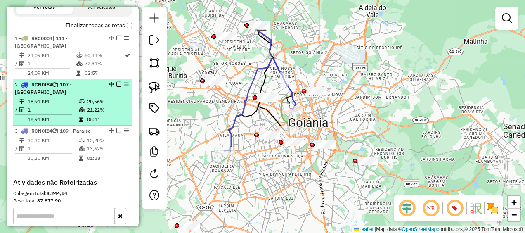
click at [124, 87] on em at bounding box center [126, 84] width 5 height 5
select select "**********"
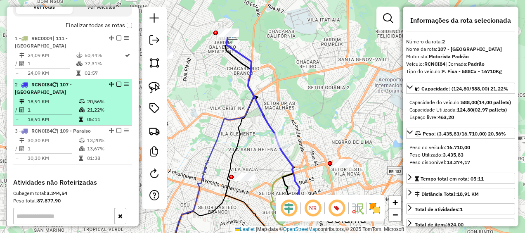
drag, startPoint x: 128, startPoint y: 85, endPoint x: 121, endPoint y: 95, distance: 12.5
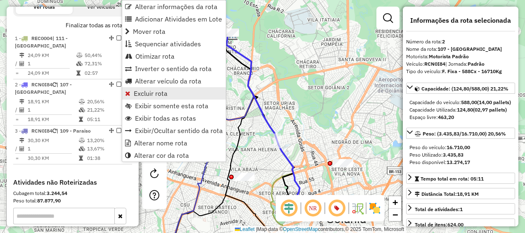
click at [141, 95] on span "Excluir rota" at bounding box center [151, 93] width 34 height 7
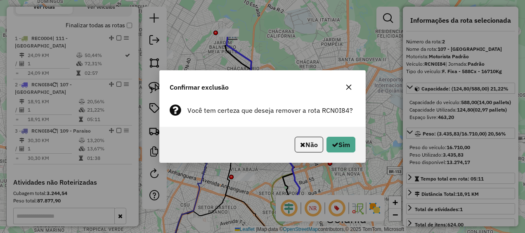
click at [336, 134] on div "Não Sim" at bounding box center [263, 145] width 206 height 36
click at [336, 147] on icon "button" at bounding box center [335, 144] width 7 height 7
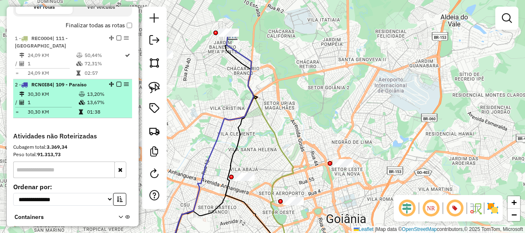
drag, startPoint x: 131, startPoint y: 84, endPoint x: 124, endPoint y: 92, distance: 10.8
select select "**********"
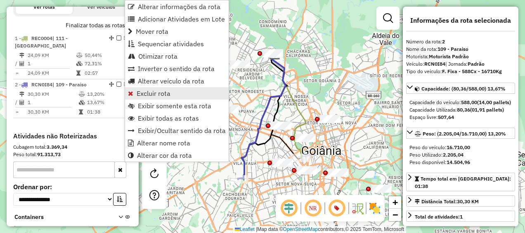
click at [147, 91] on span "Excluir rota" at bounding box center [154, 93] width 34 height 7
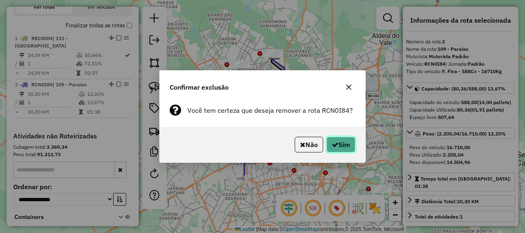
click at [341, 142] on button "Sim" at bounding box center [341, 145] width 29 height 16
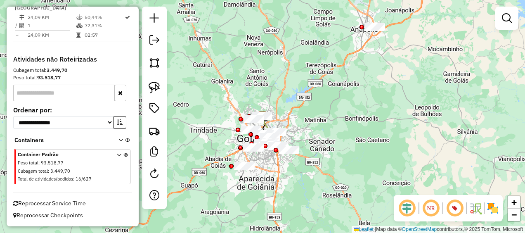
scroll to position [270, 0]
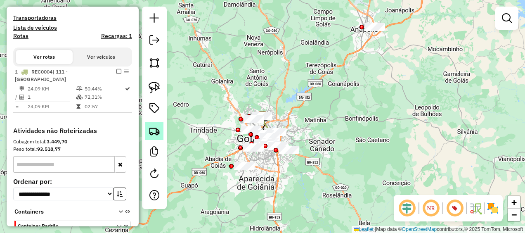
click at [161, 133] on link at bounding box center [154, 131] width 18 height 18
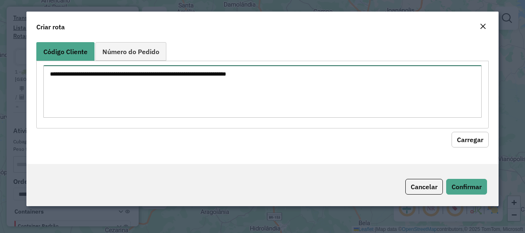
click at [182, 75] on textarea at bounding box center [262, 91] width 439 height 52
paste textarea "********"
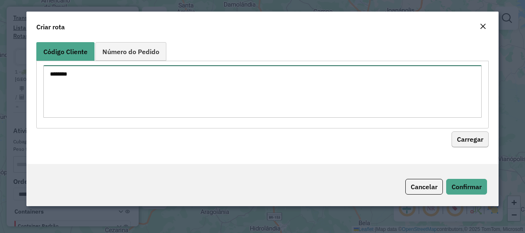
type textarea "********"
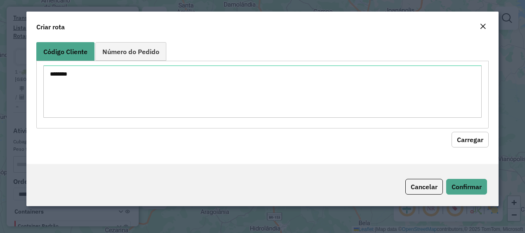
click at [462, 144] on button "Carregar" at bounding box center [470, 140] width 37 height 16
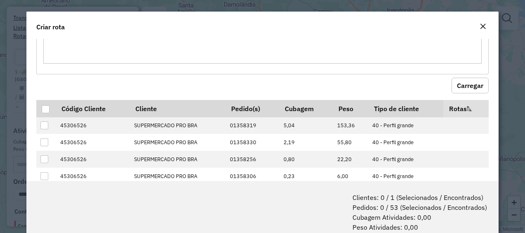
scroll to position [54, 0]
click at [42, 107] on div at bounding box center [46, 109] width 8 height 8
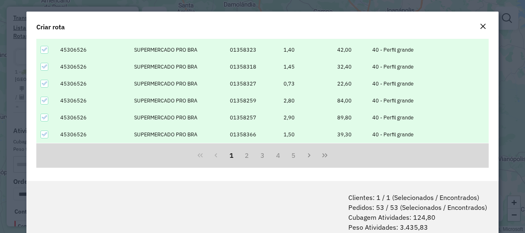
scroll to position [41, 0]
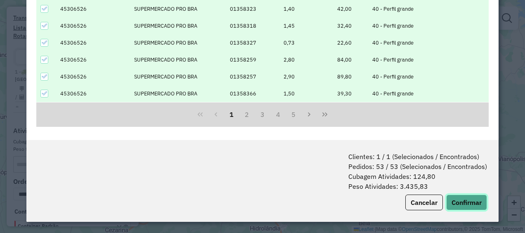
click at [461, 201] on button "Confirmar" at bounding box center [466, 202] width 41 height 16
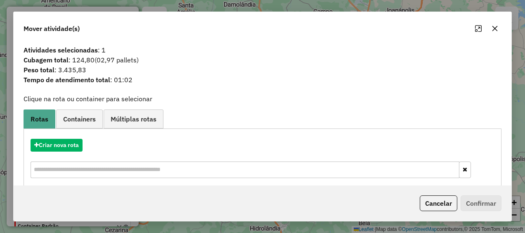
click at [60, 136] on div "Criar nova rota" at bounding box center [263, 160] width 474 height 54
click at [60, 139] on button "Criar nova rota" at bounding box center [57, 145] width 52 height 13
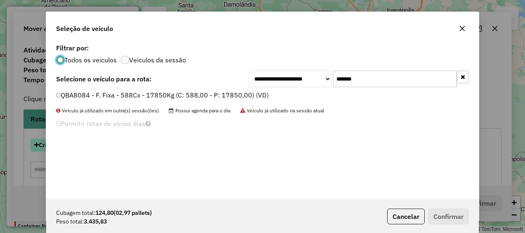
scroll to position [5, 2]
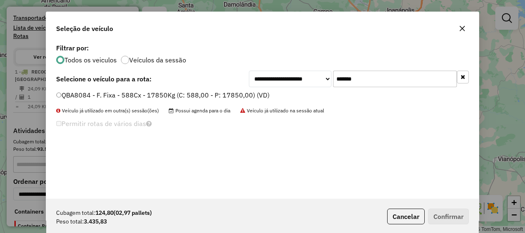
drag, startPoint x: 367, startPoint y: 73, endPoint x: 299, endPoint y: 86, distance: 69.2
click at [299, 86] on div "**********" at bounding box center [359, 79] width 220 height 17
paste input "text"
type input "*******"
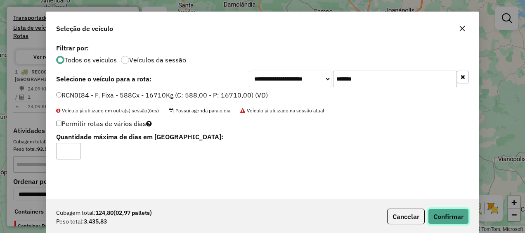
click at [449, 215] on button "Confirmar" at bounding box center [448, 216] width 41 height 16
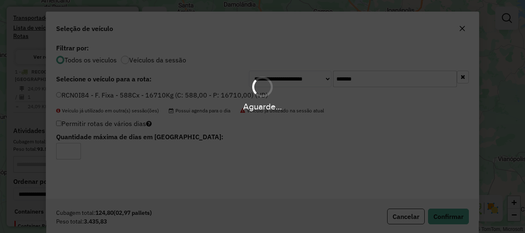
click at [272, 134] on div "**********" at bounding box center [262, 120] width 433 height 157
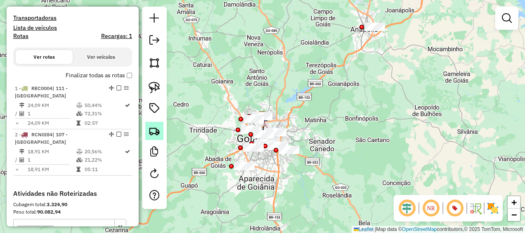
click at [151, 129] on img at bounding box center [155, 131] width 12 height 12
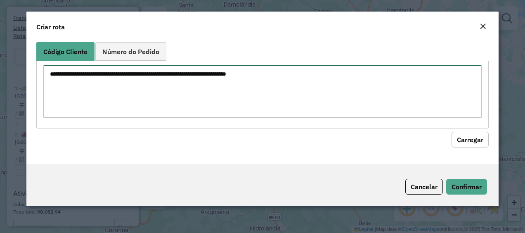
click at [263, 99] on textarea at bounding box center [262, 91] width 439 height 52
paste textarea "********"
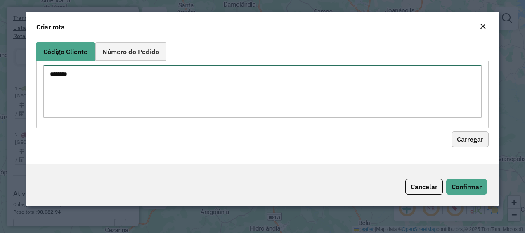
type textarea "********"
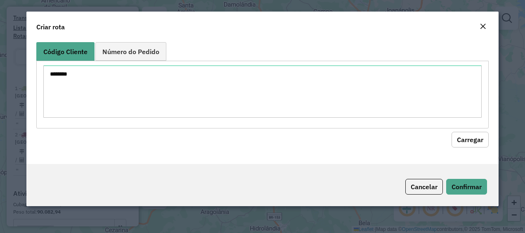
click at [463, 137] on button "Carregar" at bounding box center [470, 140] width 37 height 16
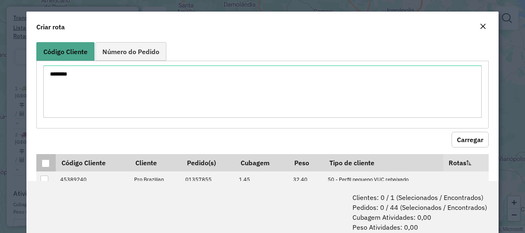
click at [44, 163] on div at bounding box center [46, 163] width 8 height 8
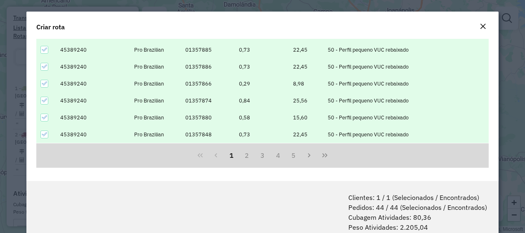
scroll to position [41, 0]
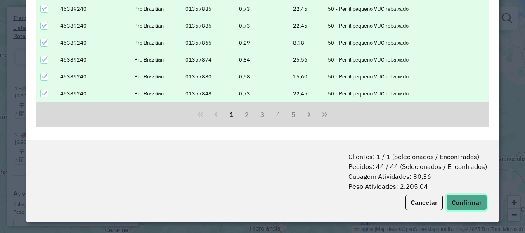
click at [458, 199] on button "Confirmar" at bounding box center [466, 202] width 41 height 16
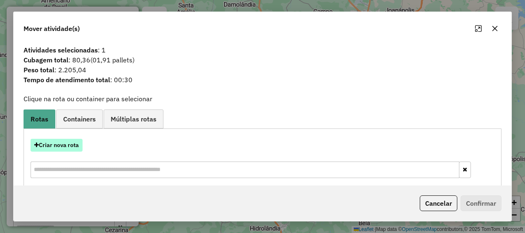
click at [74, 147] on button "Criar nova rota" at bounding box center [57, 145] width 52 height 13
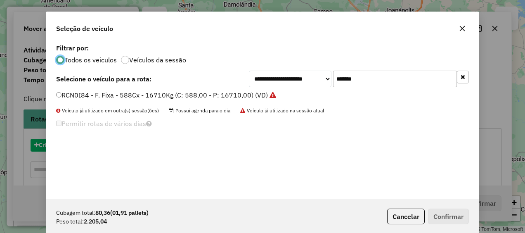
scroll to position [5, 2]
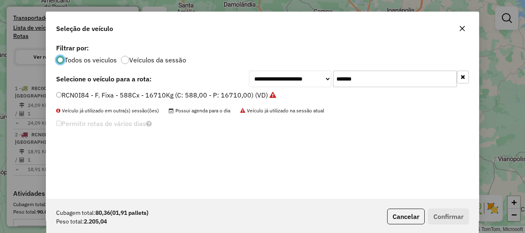
click at [371, 86] on input "*******" at bounding box center [395, 79] width 124 height 17
drag, startPoint x: 368, startPoint y: 79, endPoint x: 331, endPoint y: 74, distance: 37.0
click at [331, 74] on div "**********" at bounding box center [359, 79] width 220 height 17
click at [216, 140] on div "**********" at bounding box center [262, 120] width 433 height 157
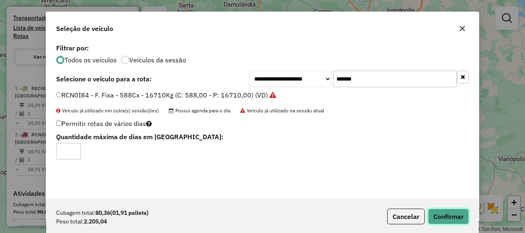
click at [436, 219] on button "Confirmar" at bounding box center [448, 216] width 41 height 16
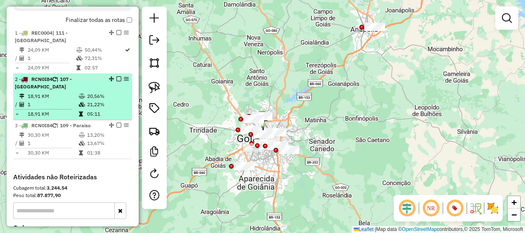
scroll to position [326, 0]
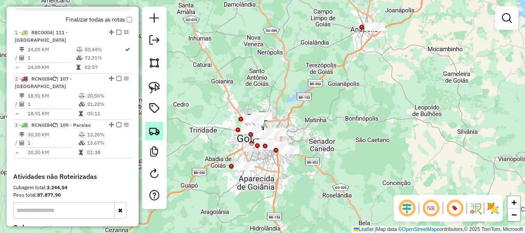
click at [158, 133] on img at bounding box center [155, 131] width 12 height 12
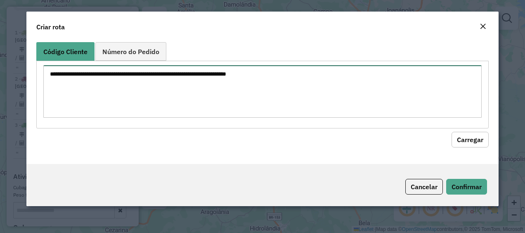
click at [197, 99] on textarea at bounding box center [262, 91] width 439 height 52
paste textarea "********"
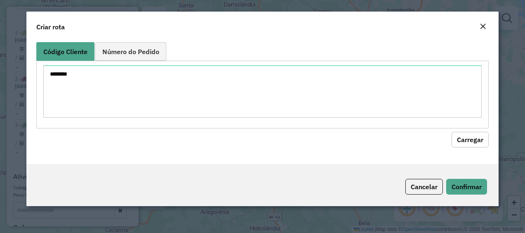
click at [477, 142] on button "Carregar" at bounding box center [470, 140] width 37 height 16
click at [475, 140] on button "Carregar" at bounding box center [470, 140] width 37 height 16
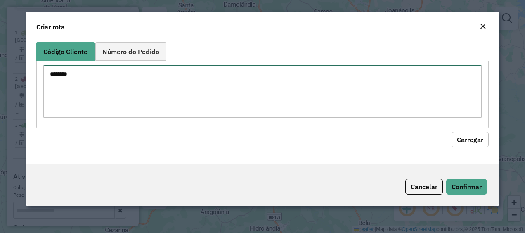
click at [113, 79] on textarea "********" at bounding box center [262, 91] width 439 height 52
paste textarea
paste textarea "********"
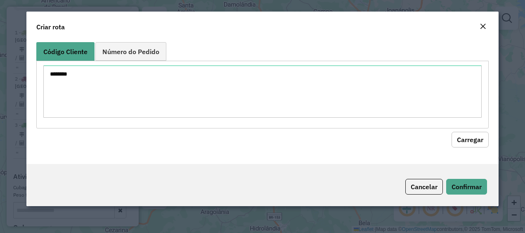
click at [468, 142] on button "Carregar" at bounding box center [470, 140] width 37 height 16
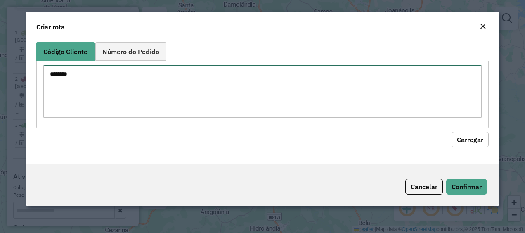
click at [91, 76] on textarea "********" at bounding box center [262, 91] width 439 height 52
paste textarea
type textarea "********"
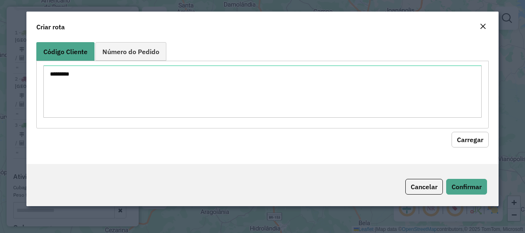
click at [476, 149] on div "Código Cliente Número do Pedido ******** Carregar" at bounding box center [262, 101] width 473 height 125
click at [464, 140] on button "Carregar" at bounding box center [470, 140] width 37 height 16
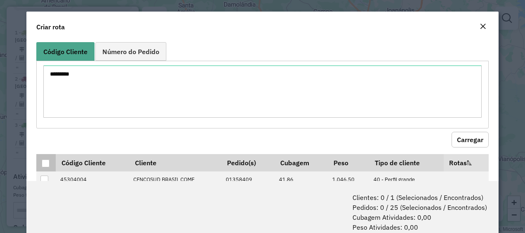
click at [44, 162] on div at bounding box center [46, 163] width 8 height 8
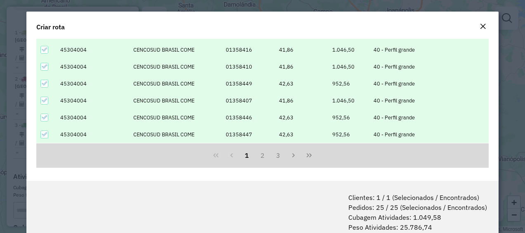
scroll to position [41, 0]
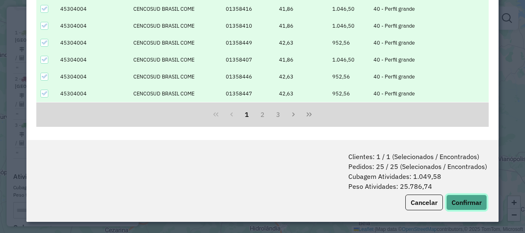
click at [453, 195] on button "Confirmar" at bounding box center [466, 202] width 41 height 16
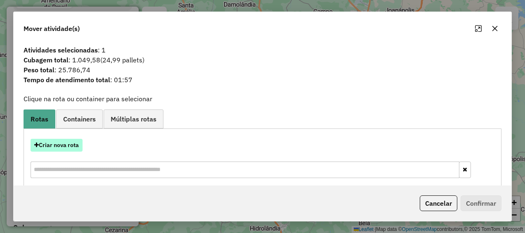
click at [71, 146] on button "Criar nova rota" at bounding box center [57, 145] width 52 height 13
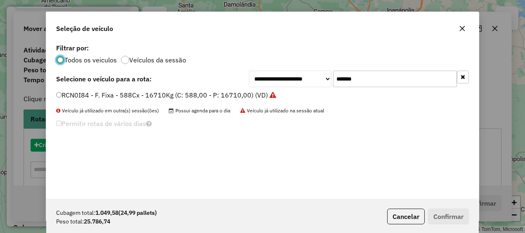
scroll to position [5, 2]
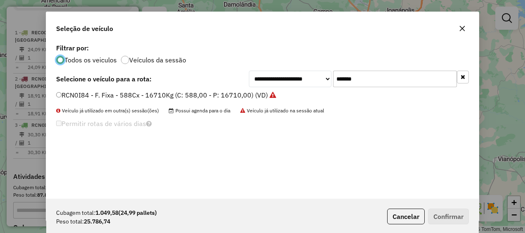
click at [359, 86] on input "*******" at bounding box center [395, 79] width 124 height 17
paste input "text"
type input "*******"
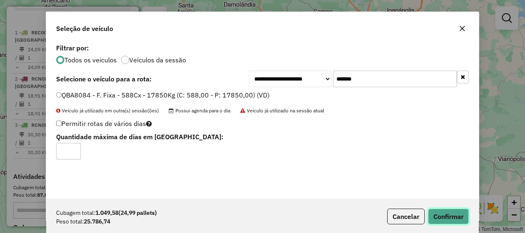
click at [443, 216] on button "Confirmar" at bounding box center [448, 216] width 41 height 16
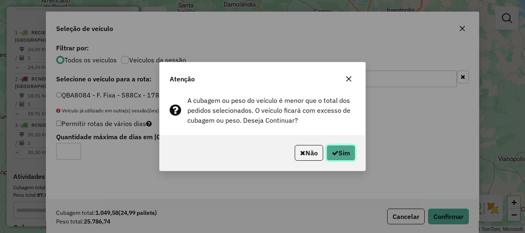
click at [344, 154] on button "Sim" at bounding box center [341, 153] width 29 height 16
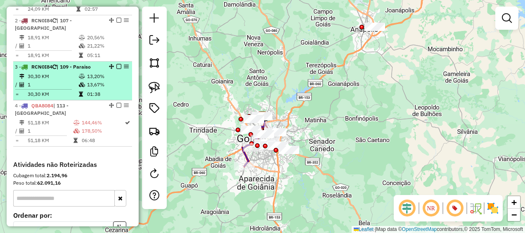
scroll to position [386, 0]
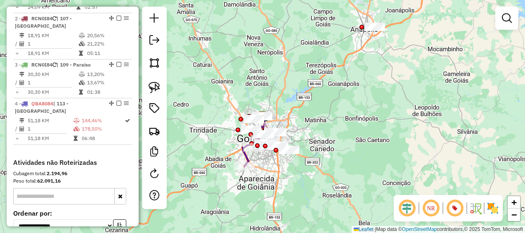
click at [116, 172] on div "Cubagem total: 2.194,96" at bounding box center [72, 173] width 119 height 7
click at [155, 130] on img at bounding box center [155, 131] width 12 height 12
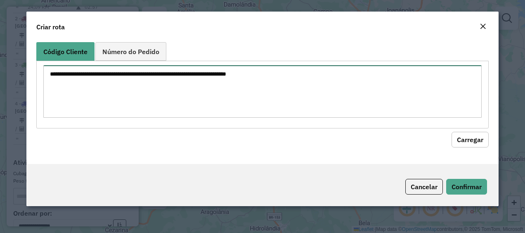
click at [114, 74] on textarea at bounding box center [262, 91] width 439 height 52
paste textarea "********"
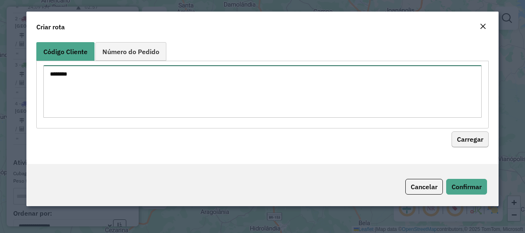
type textarea "********"
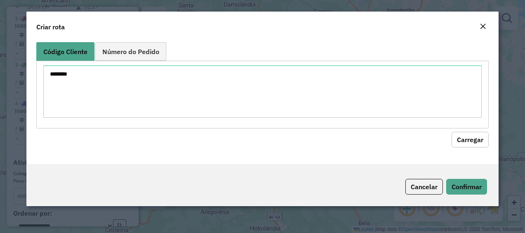
click at [460, 135] on button "Carregar" at bounding box center [470, 140] width 37 height 16
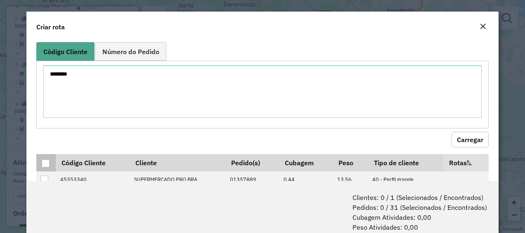
click at [44, 165] on div at bounding box center [46, 163] width 8 height 8
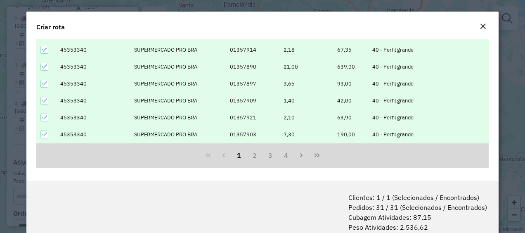
scroll to position [41, 0]
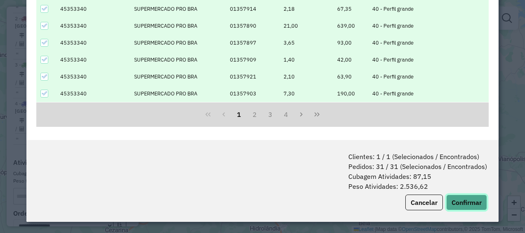
click at [466, 199] on button "Confirmar" at bounding box center [466, 202] width 41 height 16
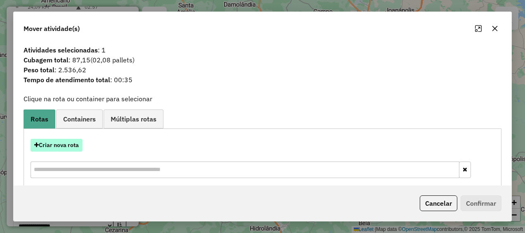
click at [63, 145] on button "Criar nova rota" at bounding box center [57, 145] width 52 height 13
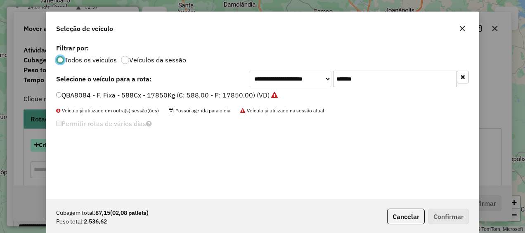
scroll to position [5, 2]
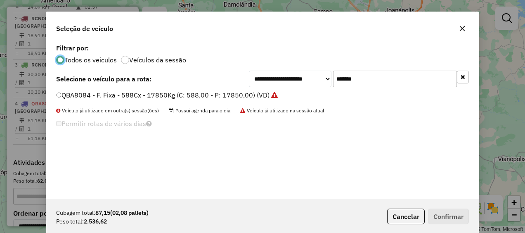
click at [370, 77] on input "*******" at bounding box center [395, 79] width 124 height 17
paste input "text"
type input "*******"
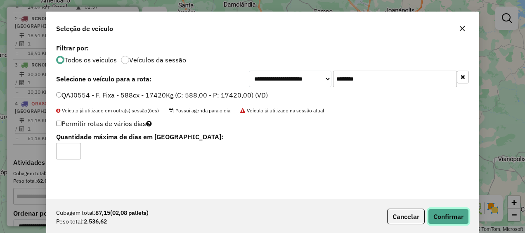
click at [452, 216] on button "Confirmar" at bounding box center [448, 216] width 41 height 16
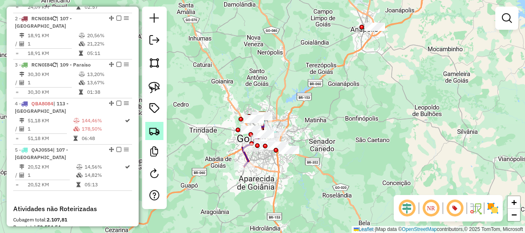
click at [157, 133] on img at bounding box center [155, 131] width 12 height 12
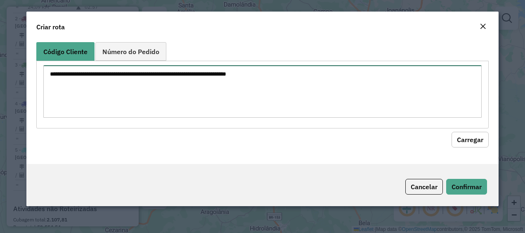
click at [239, 91] on textarea at bounding box center [262, 91] width 439 height 52
paste textarea "********"
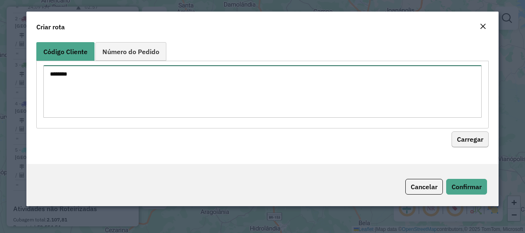
type textarea "********"
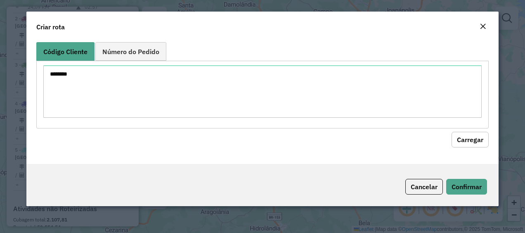
click at [469, 139] on button "Carregar" at bounding box center [470, 140] width 37 height 16
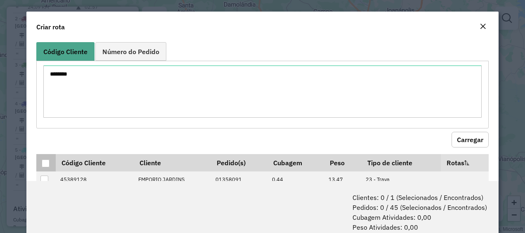
click at [47, 164] on div at bounding box center [46, 163] width 8 height 8
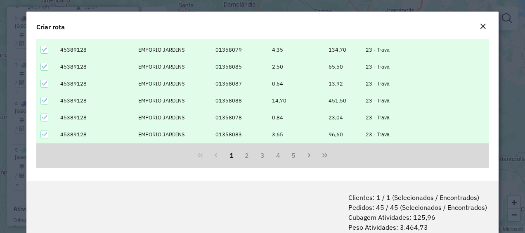
scroll to position [41, 0]
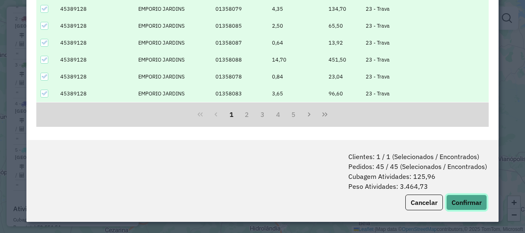
click at [457, 201] on button "Confirmar" at bounding box center [466, 202] width 41 height 16
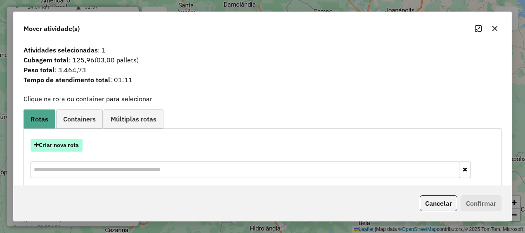
click at [64, 143] on button "Criar nova rota" at bounding box center [57, 145] width 52 height 13
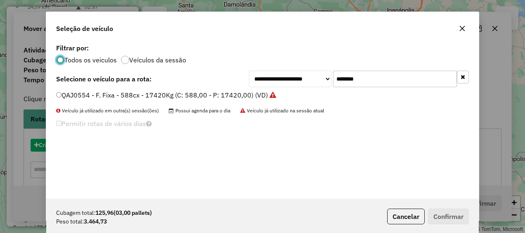
scroll to position [5, 2]
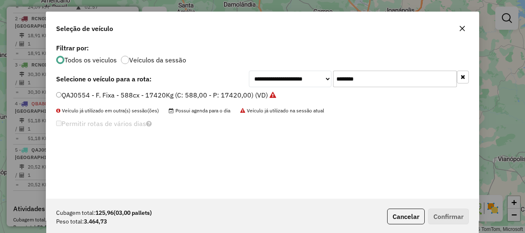
click at [352, 92] on li "QAJ0554 - F. Fixa - 588cx - 17420Kg (C: 588,00 - P: 17420,00) (VD)" at bounding box center [262, 95] width 413 height 10
click at [371, 77] on input "*******" at bounding box center [395, 79] width 124 height 17
click at [367, 77] on input "*******" at bounding box center [395, 79] width 124 height 17
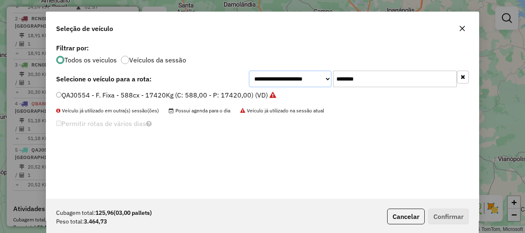
click at [325, 77] on select "**********" at bounding box center [290, 79] width 83 height 17
click at [351, 81] on input "*******" at bounding box center [395, 79] width 124 height 17
paste input "text"
type input "*******"
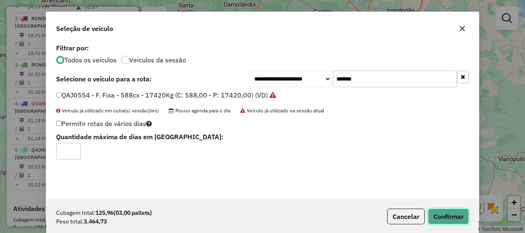
click at [437, 212] on button "Confirmar" at bounding box center [448, 216] width 41 height 16
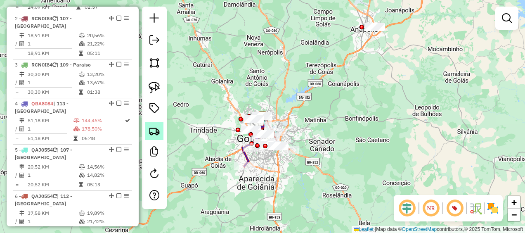
click at [156, 133] on img at bounding box center [155, 131] width 12 height 12
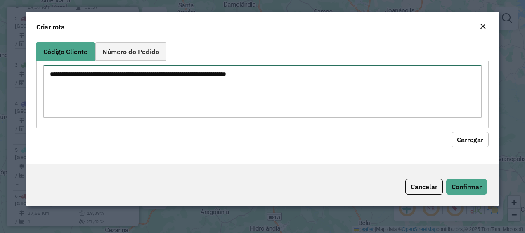
click at [114, 76] on textarea at bounding box center [262, 91] width 439 height 52
paste textarea "********"
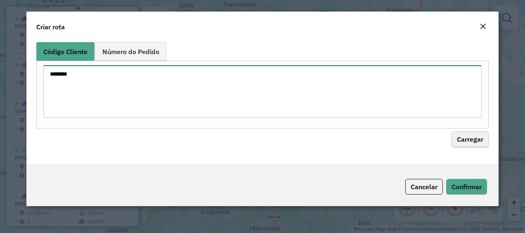
type textarea "********"
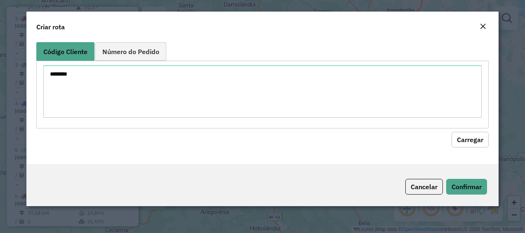
click at [462, 145] on button "Carregar" at bounding box center [470, 140] width 37 height 16
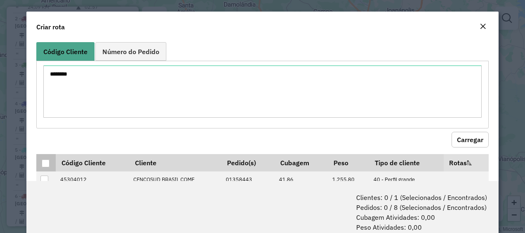
click at [39, 159] on th at bounding box center [45, 162] width 19 height 17
click at [43, 161] on div at bounding box center [46, 163] width 8 height 8
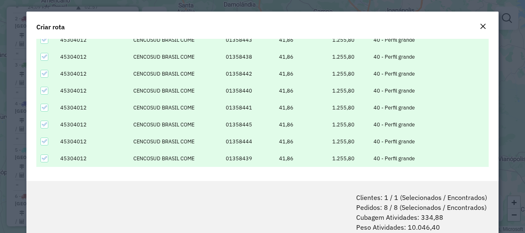
scroll to position [41, 0]
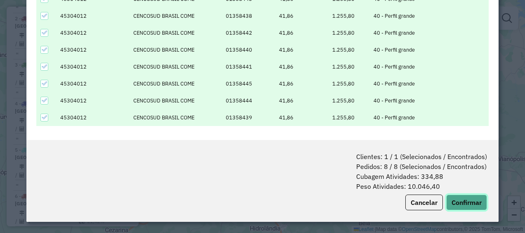
click at [471, 198] on button "Confirmar" at bounding box center [466, 202] width 41 height 16
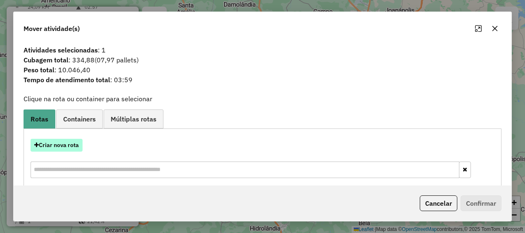
click at [69, 147] on button "Criar nova rota" at bounding box center [57, 145] width 52 height 13
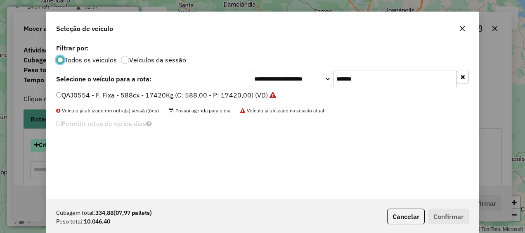
scroll to position [5, 2]
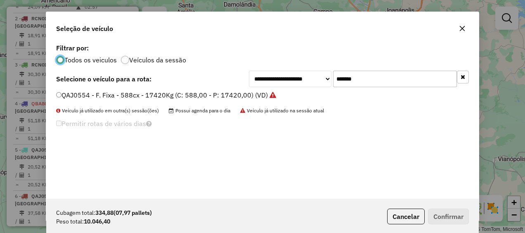
click at [352, 79] on input "*******" at bounding box center [395, 79] width 124 height 17
paste input "text"
type input "*******"
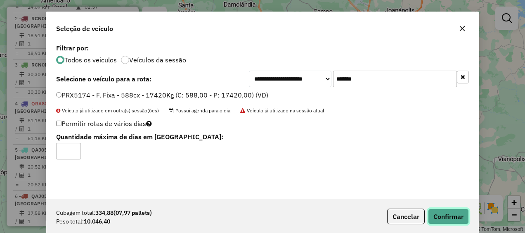
click at [449, 219] on button "Confirmar" at bounding box center [448, 216] width 41 height 16
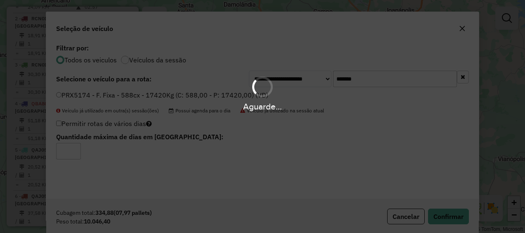
click at [297, 140] on hb-app "Aguarde... Pop-up bloqueado! Seu navegador bloqueou automáticamente a abertura …" at bounding box center [262, 116] width 525 height 233
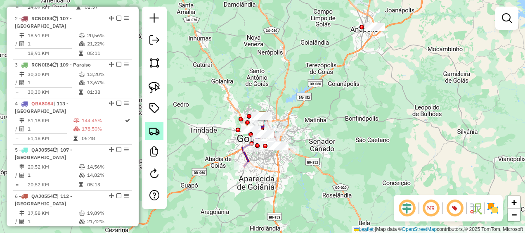
click at [157, 136] on img at bounding box center [155, 131] width 12 height 12
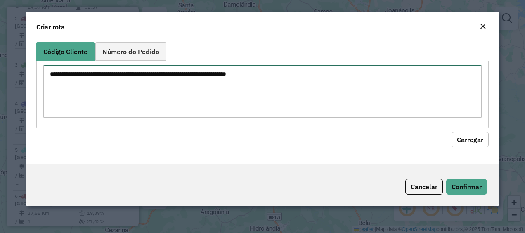
click at [127, 92] on textarea at bounding box center [262, 91] width 439 height 52
paste textarea "********"
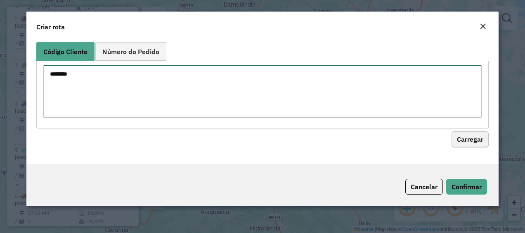
type textarea "********"
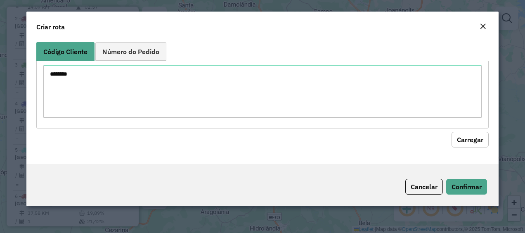
click at [460, 138] on button "Carregar" at bounding box center [470, 140] width 37 height 16
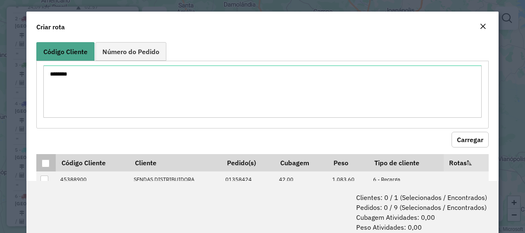
click at [47, 164] on div at bounding box center [46, 163] width 8 height 8
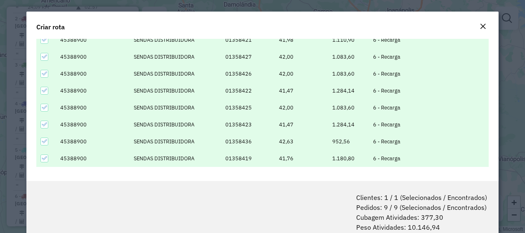
scroll to position [41, 0]
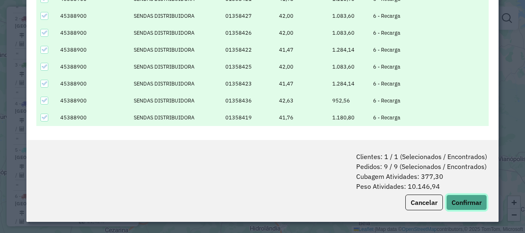
click at [478, 201] on button "Confirmar" at bounding box center [466, 202] width 41 height 16
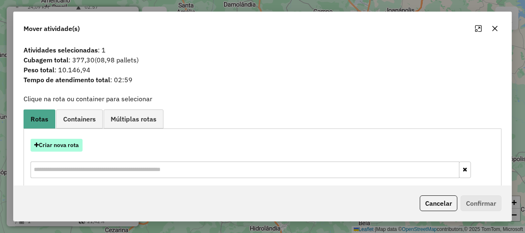
click at [59, 146] on button "Criar nova rota" at bounding box center [57, 145] width 52 height 13
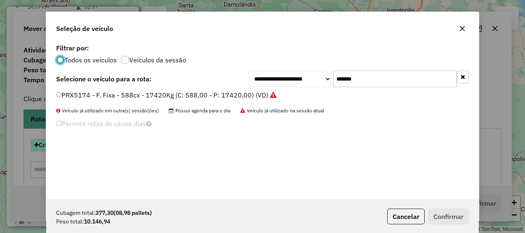
scroll to position [5, 2]
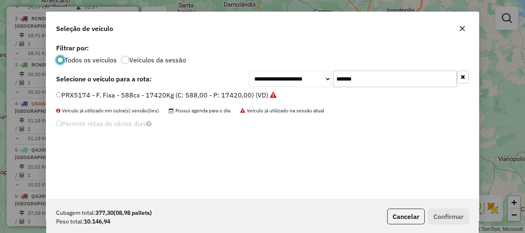
click at [355, 68] on div "**********" at bounding box center [262, 120] width 433 height 157
click at [352, 79] on input "*******" at bounding box center [395, 79] width 124 height 17
paste input "text"
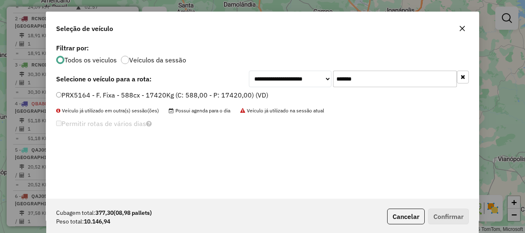
type input "*******"
click at [227, 185] on div "**********" at bounding box center [262, 120] width 433 height 157
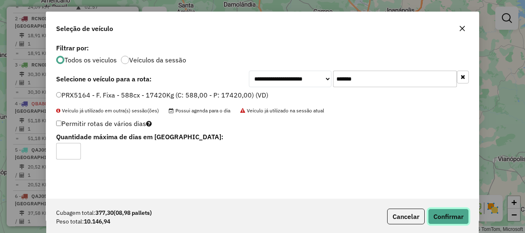
click at [450, 220] on button "Confirmar" at bounding box center [448, 216] width 41 height 16
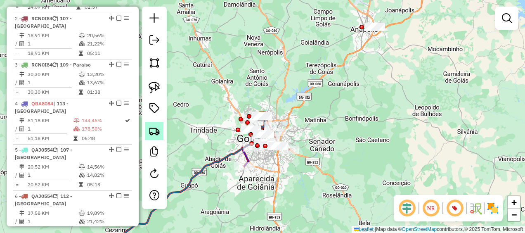
click at [151, 133] on img at bounding box center [155, 131] width 12 height 12
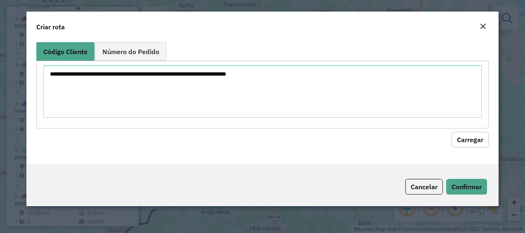
click at [482, 26] on em "Close" at bounding box center [483, 26] width 7 height 7
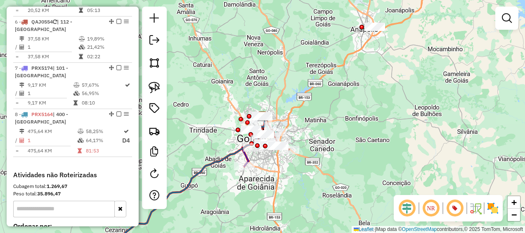
scroll to position [570, 0]
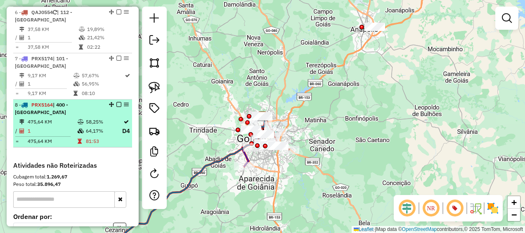
click at [125, 102] on em at bounding box center [126, 104] width 5 height 5
select select "**********"
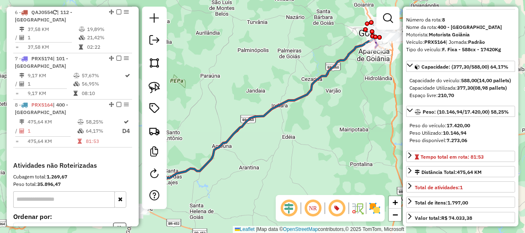
scroll to position [0, 0]
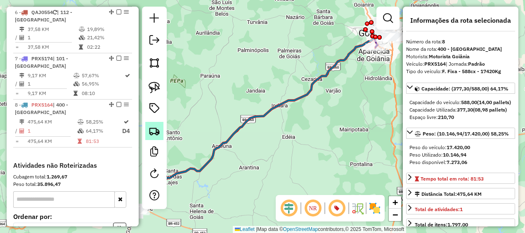
click at [152, 131] on img at bounding box center [155, 131] width 12 height 12
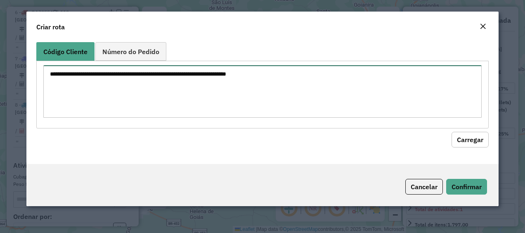
click at [220, 83] on textarea at bounding box center [262, 91] width 439 height 52
paste textarea "********"
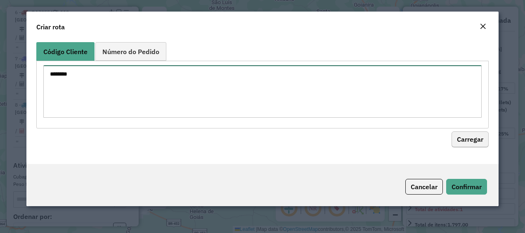
type textarea "********"
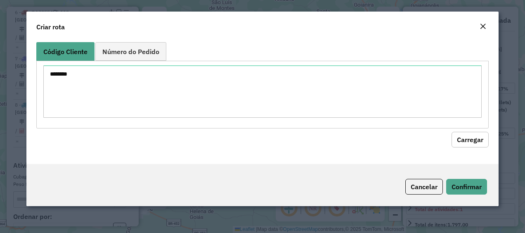
click at [462, 133] on button "Carregar" at bounding box center [470, 140] width 37 height 16
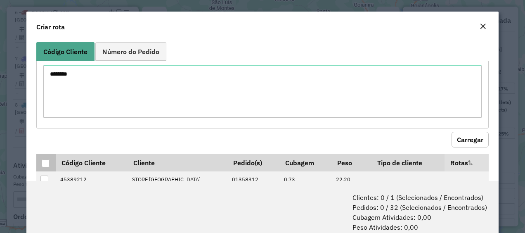
click at [49, 159] on p-tableheadercheckbox at bounding box center [46, 163] width 8 height 8
click at [46, 162] on div at bounding box center [46, 163] width 8 height 8
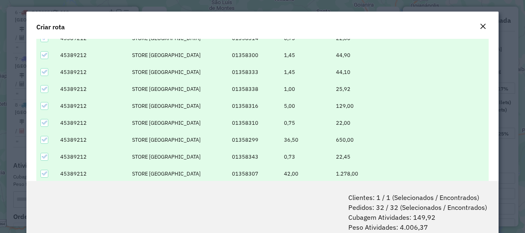
scroll to position [41, 0]
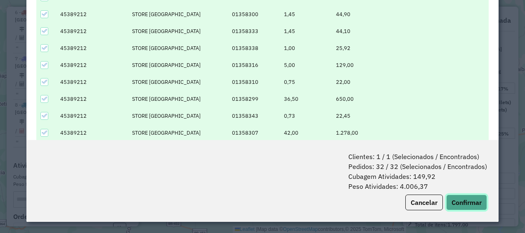
click at [462, 201] on button "Confirmar" at bounding box center [466, 202] width 41 height 16
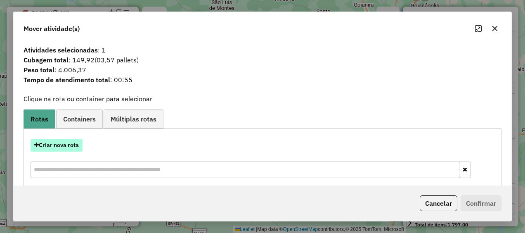
click at [70, 150] on button "Criar nova rota" at bounding box center [57, 145] width 52 height 13
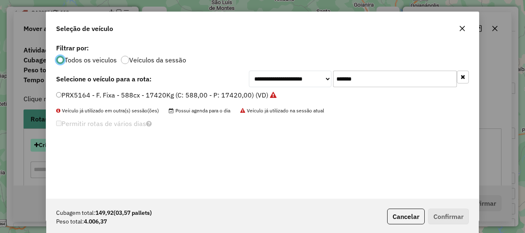
scroll to position [5, 2]
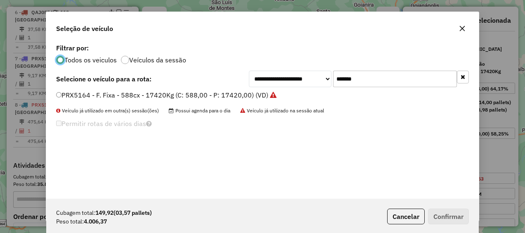
click at [345, 76] on input "*******" at bounding box center [395, 79] width 124 height 17
click at [352, 80] on input "*******" at bounding box center [395, 79] width 124 height 17
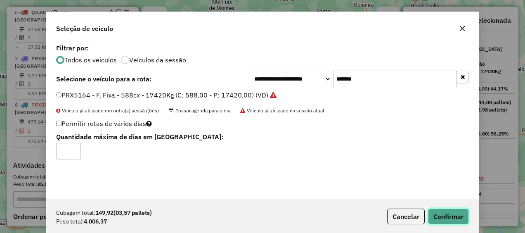
click at [448, 223] on button "Confirmar" at bounding box center [448, 216] width 41 height 16
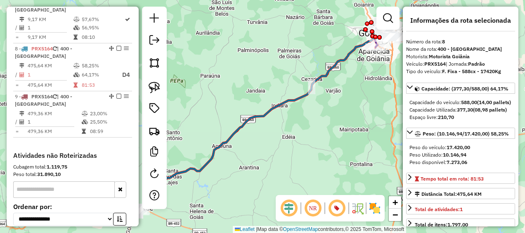
scroll to position [650, 0]
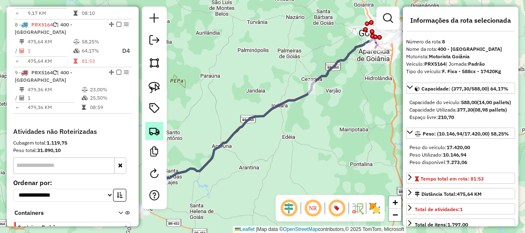
click at [158, 127] on img at bounding box center [155, 131] width 12 height 12
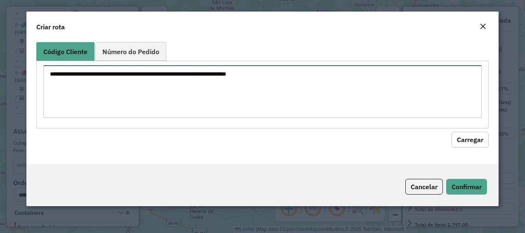
click at [167, 101] on textarea at bounding box center [262, 91] width 439 height 52
paste textarea "********"
type textarea "********"
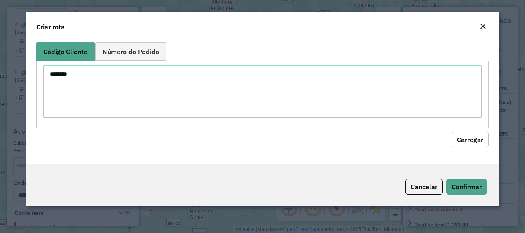
click at [469, 148] on div "Código Cliente Número do Pedido ******** Carregar" at bounding box center [262, 101] width 473 height 125
click at [471, 143] on button "Carregar" at bounding box center [470, 140] width 37 height 16
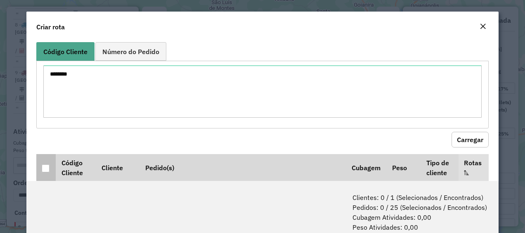
click at [40, 168] on th at bounding box center [45, 167] width 19 height 27
click at [41, 168] on th at bounding box center [45, 167] width 19 height 27
click at [45, 168] on div at bounding box center [46, 168] width 8 height 8
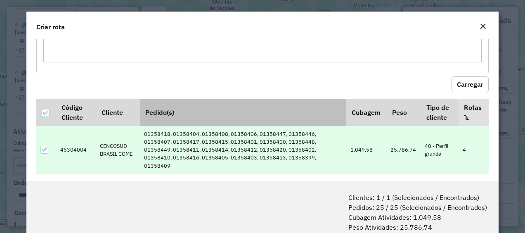
scroll to position [41, 0]
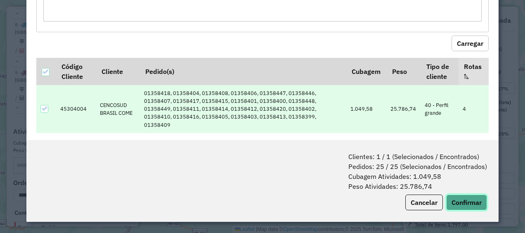
click at [461, 195] on button "Confirmar" at bounding box center [466, 202] width 41 height 16
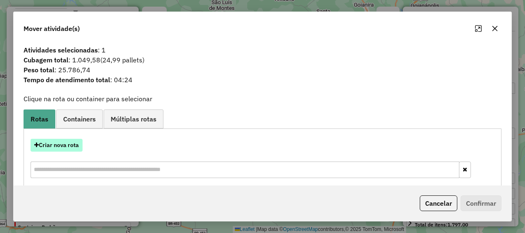
click at [55, 144] on button "Criar nova rota" at bounding box center [57, 145] width 52 height 13
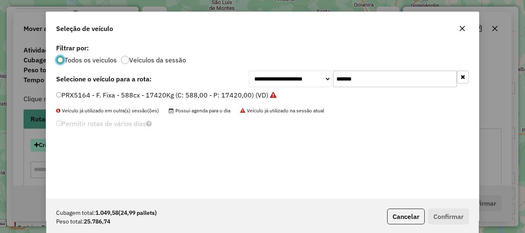
scroll to position [5, 2]
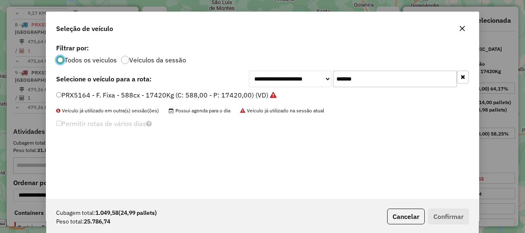
click at [387, 73] on input "*******" at bounding box center [395, 79] width 124 height 17
paste input "text"
type input "*******"
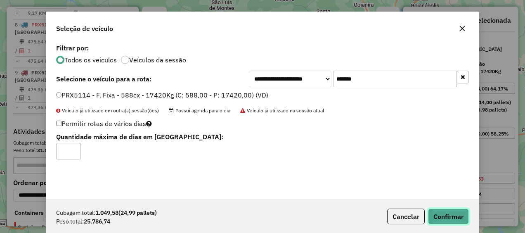
click at [431, 221] on button "Confirmar" at bounding box center [448, 216] width 41 height 16
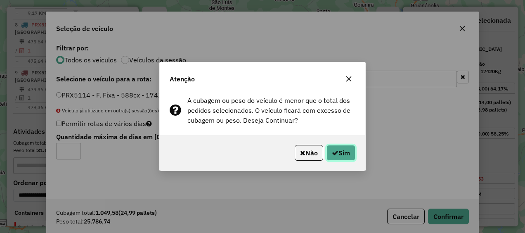
click at [337, 150] on button "Sim" at bounding box center [341, 153] width 29 height 16
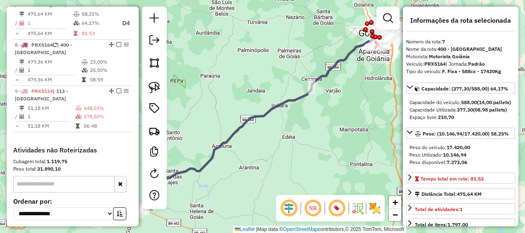
scroll to position [650, 0]
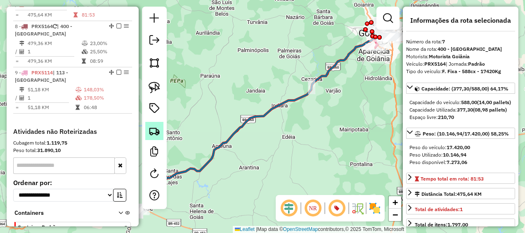
click at [156, 129] on img at bounding box center [155, 131] width 12 height 12
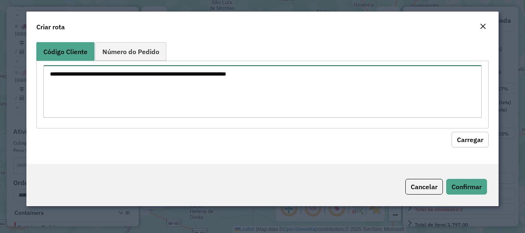
click at [177, 91] on textarea at bounding box center [262, 91] width 439 height 52
paste textarea "********"
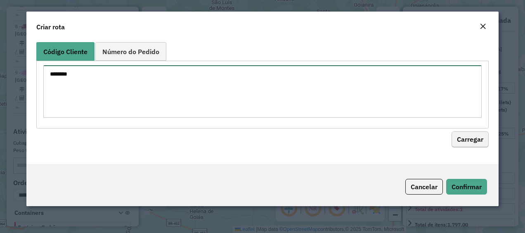
type textarea "********"
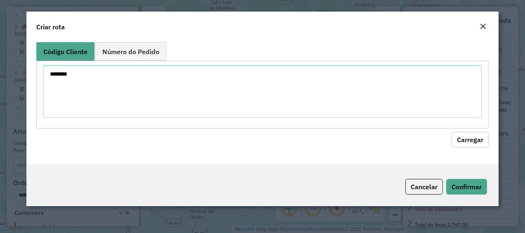
click at [465, 139] on button "Carregar" at bounding box center [470, 140] width 37 height 16
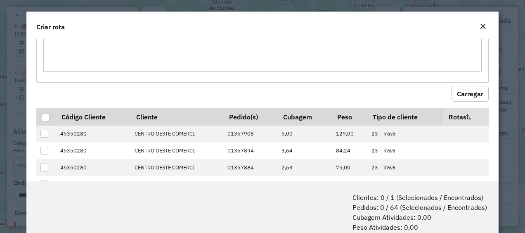
scroll to position [52, 0]
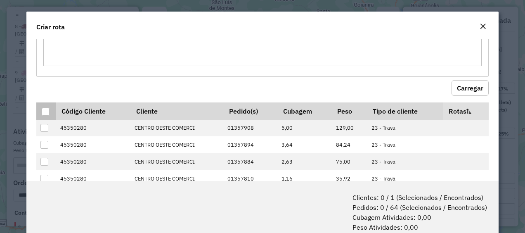
click at [46, 109] on div at bounding box center [46, 112] width 8 height 8
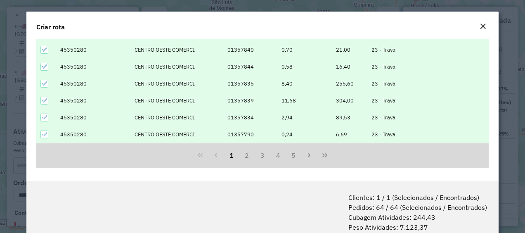
scroll to position [41, 0]
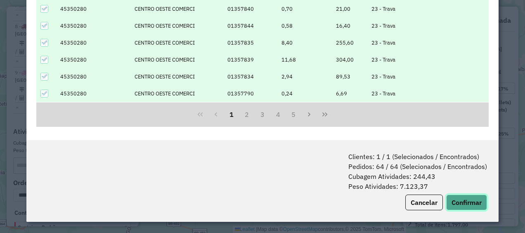
click at [463, 206] on button "Confirmar" at bounding box center [466, 202] width 41 height 16
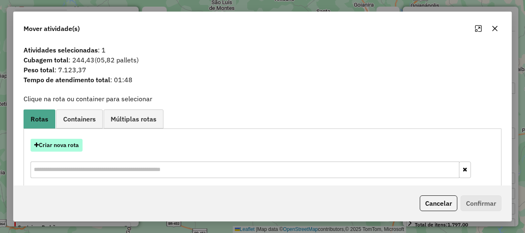
click at [58, 148] on button "Criar nova rota" at bounding box center [57, 145] width 52 height 13
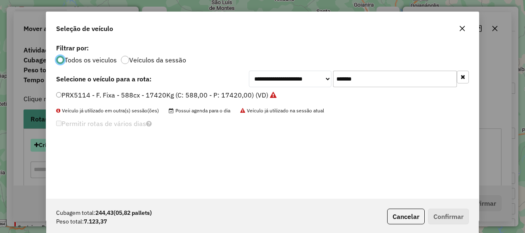
scroll to position [5, 2]
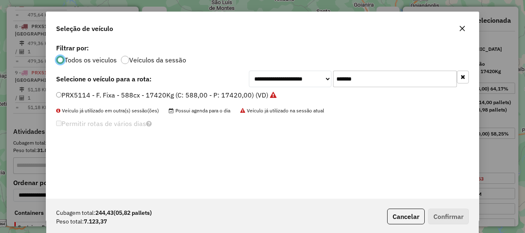
click at [386, 78] on input "*******" at bounding box center [395, 79] width 124 height 17
paste input "text"
type input "*******"
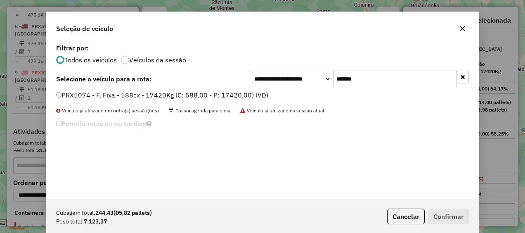
click at [315, 120] on div "Permitir rotas de vários dias" at bounding box center [192, 126] width 272 height 16
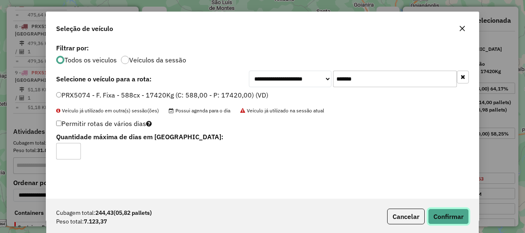
click at [445, 217] on button "Confirmar" at bounding box center [448, 216] width 41 height 16
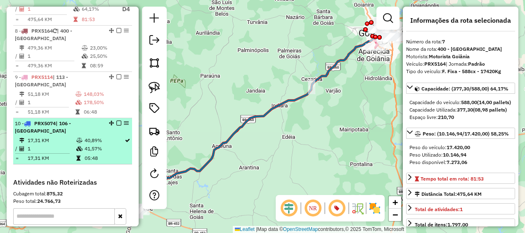
scroll to position [647, 0]
click at [64, 144] on td "1" at bounding box center [51, 148] width 49 height 8
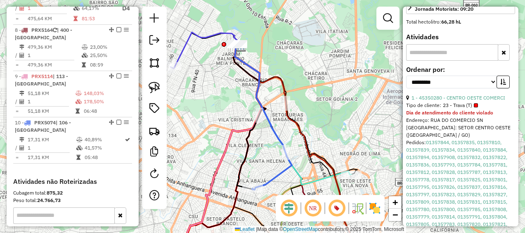
scroll to position [246, 0]
click at [154, 138] on link at bounding box center [154, 131] width 18 height 18
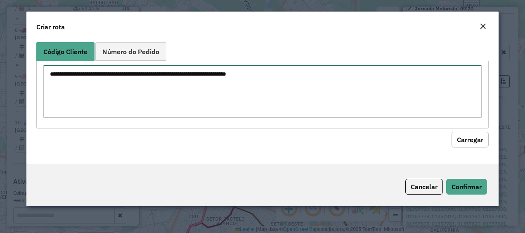
click at [142, 76] on textarea at bounding box center [262, 91] width 439 height 52
paste textarea "********"
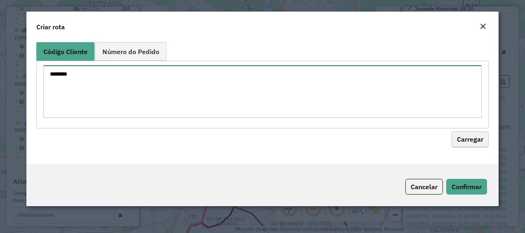
type textarea "********"
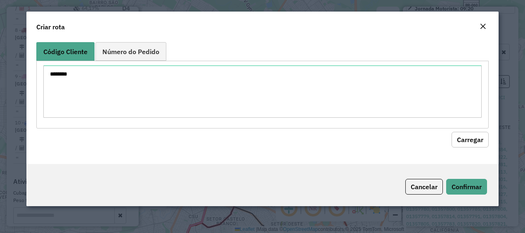
click at [461, 136] on button "Carregar" at bounding box center [470, 140] width 37 height 16
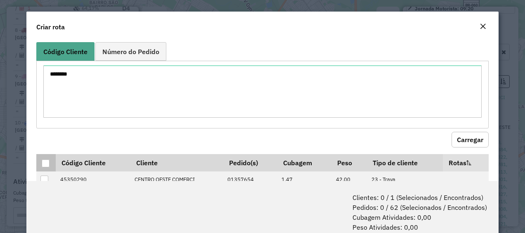
click at [41, 161] on th at bounding box center [45, 162] width 19 height 17
click at [44, 161] on div at bounding box center [46, 163] width 8 height 8
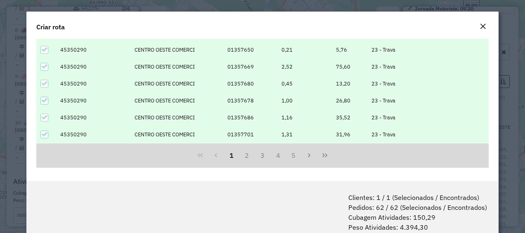
scroll to position [41, 0]
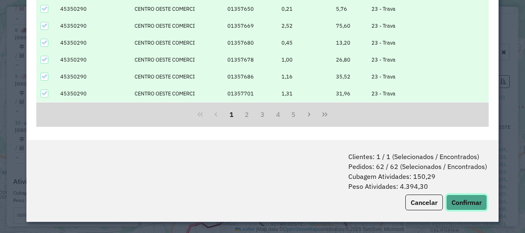
click at [470, 204] on button "Confirmar" at bounding box center [466, 202] width 41 height 16
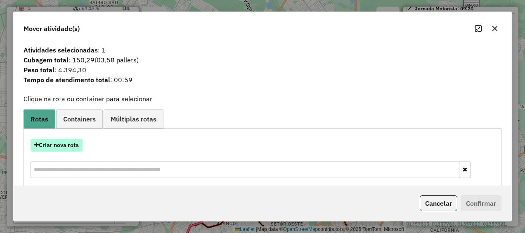
click at [59, 139] on button "Criar nova rota" at bounding box center [57, 145] width 52 height 13
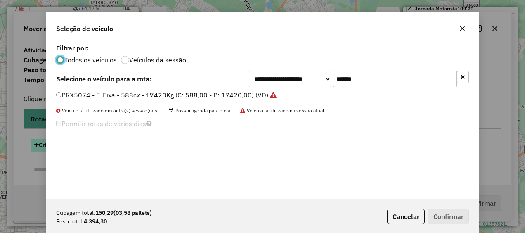
scroll to position [5, 2]
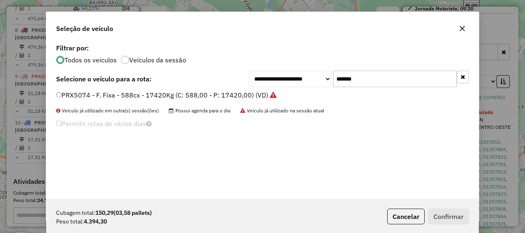
click at [375, 80] on input "*******" at bounding box center [395, 79] width 124 height 17
paste input "text"
type input "*******"
click at [224, 149] on div "**********" at bounding box center [262, 120] width 433 height 157
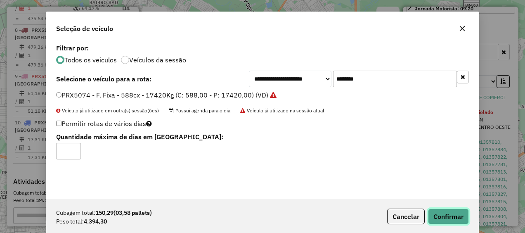
click at [446, 216] on button "Confirmar" at bounding box center [448, 216] width 41 height 16
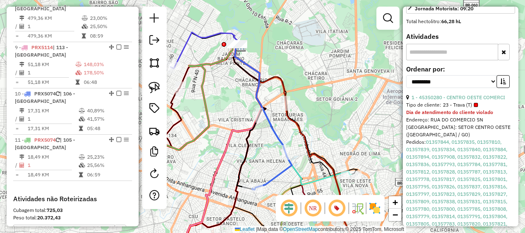
scroll to position [730, 0]
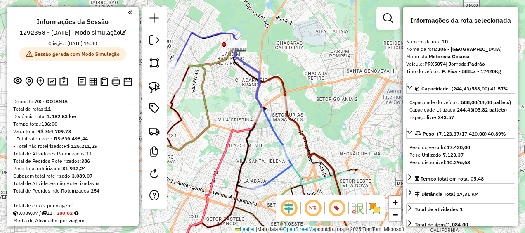
select select "**********"
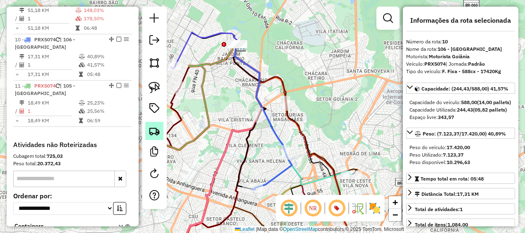
scroll to position [246, 0]
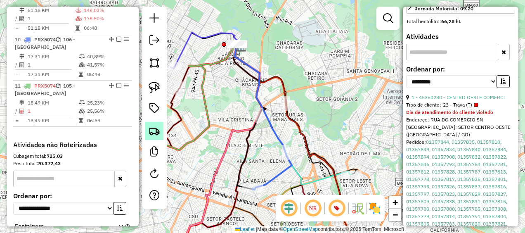
click at [154, 133] on img at bounding box center [155, 131] width 12 height 12
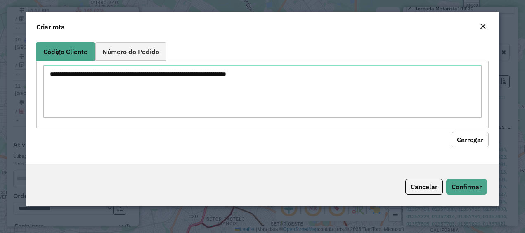
click at [154, 133] on hb-field-button "Carregar" at bounding box center [262, 137] width 453 height 19
drag, startPoint x: 154, startPoint y: 133, endPoint x: 113, endPoint y: 84, distance: 63.3
click at [113, 84] on textarea at bounding box center [262, 91] width 439 height 52
click at [124, 73] on textarea at bounding box center [262, 91] width 439 height 52
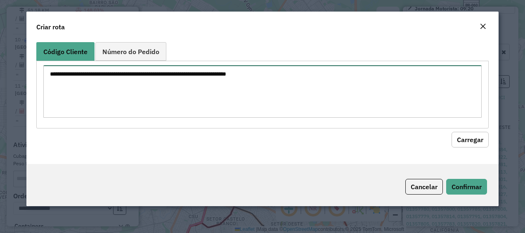
click at [124, 73] on textarea at bounding box center [262, 91] width 439 height 52
paste textarea "********"
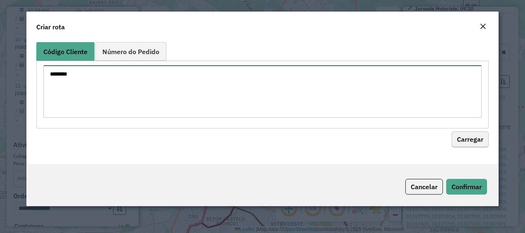
type textarea "********"
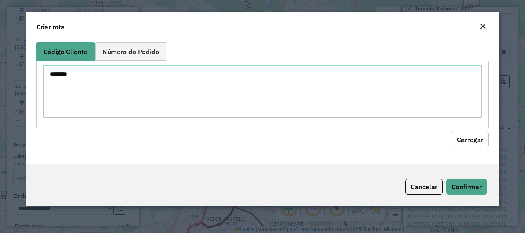
click at [474, 142] on button "Carregar" at bounding box center [470, 140] width 37 height 16
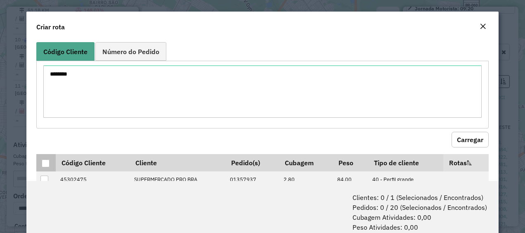
click at [39, 163] on th at bounding box center [45, 162] width 19 height 17
click at [44, 163] on div at bounding box center [46, 163] width 8 height 8
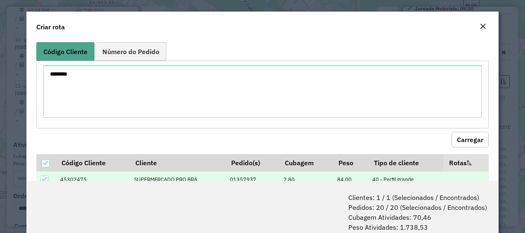
scroll to position [41, 0]
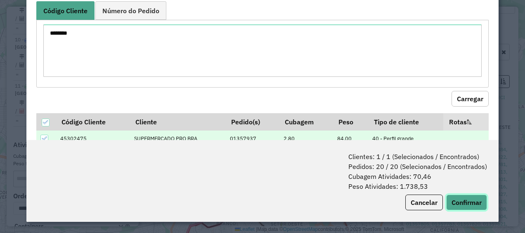
click at [466, 194] on button "Confirmar" at bounding box center [466, 202] width 41 height 16
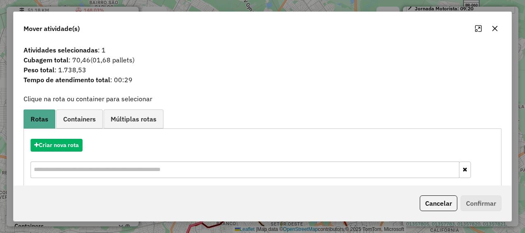
click at [81, 137] on div "Criar nova rota" at bounding box center [263, 160] width 474 height 54
click at [75, 140] on button "Criar nova rota" at bounding box center [57, 145] width 52 height 13
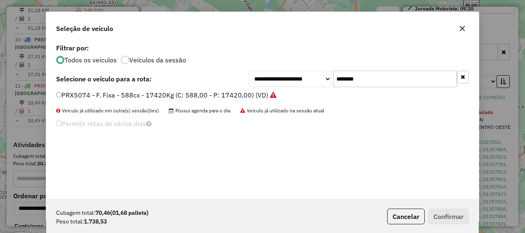
scroll to position [5, 2]
click at [387, 76] on input "*******" at bounding box center [395, 79] width 124 height 17
click at [384, 77] on input "*******" at bounding box center [395, 79] width 124 height 17
drag, startPoint x: 384, startPoint y: 77, endPoint x: 315, endPoint y: 71, distance: 69.2
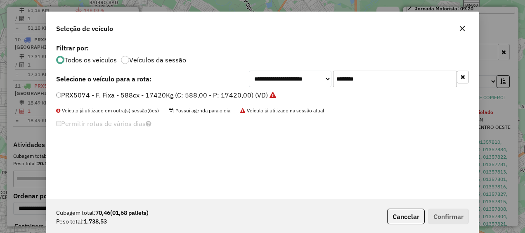
click at [315, 71] on div "**********" at bounding box center [359, 79] width 220 height 17
paste input "text"
type input "*******"
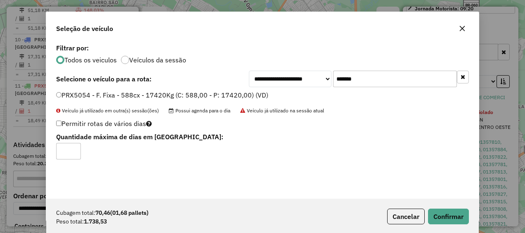
click at [442, 206] on div "Cubagem total: 70,46 (01,68 pallets) Peso total: 1.738,53 Cancelar Confirmar" at bounding box center [262, 217] width 433 height 36
click at [442, 212] on button "Confirmar" at bounding box center [448, 216] width 41 height 16
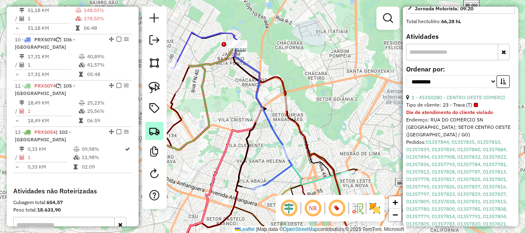
click at [159, 135] on img at bounding box center [155, 131] width 12 height 12
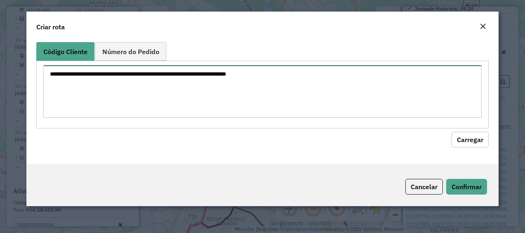
click at [278, 76] on textarea at bounding box center [262, 91] width 439 height 52
paste textarea "********"
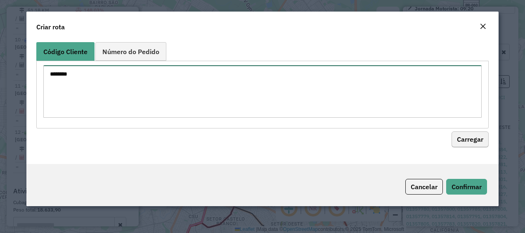
type textarea "********"
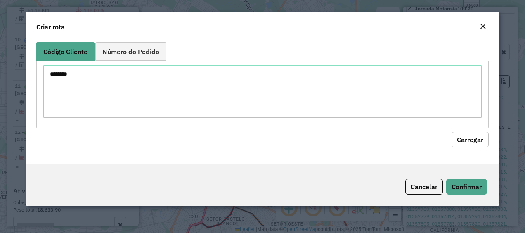
click at [467, 137] on button "Carregar" at bounding box center [470, 140] width 37 height 16
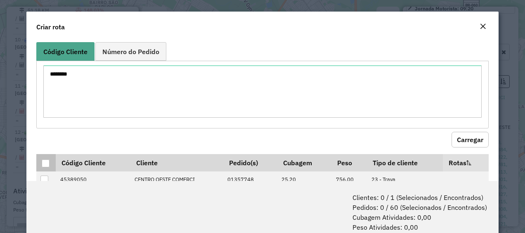
click at [47, 164] on div at bounding box center [46, 163] width 8 height 8
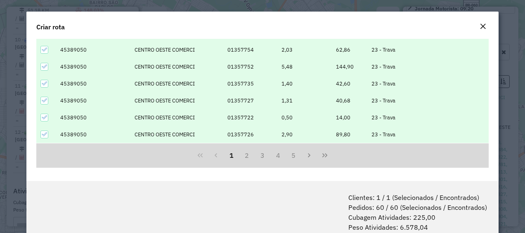
scroll to position [41, 0]
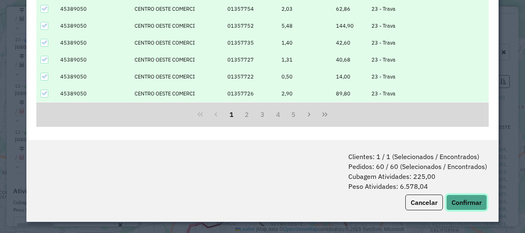
click at [457, 199] on button "Confirmar" at bounding box center [466, 202] width 41 height 16
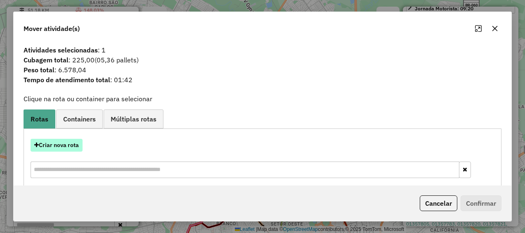
click at [68, 148] on button "Criar nova rota" at bounding box center [57, 145] width 52 height 13
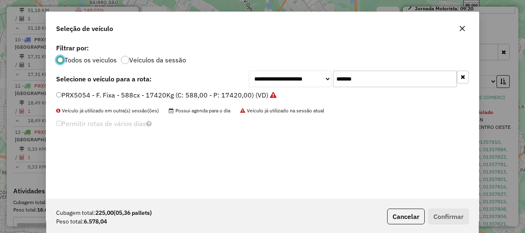
scroll to position [5, 2]
drag, startPoint x: 376, startPoint y: 80, endPoint x: 309, endPoint y: 76, distance: 67.0
click at [309, 76] on div "**********" at bounding box center [359, 79] width 220 height 17
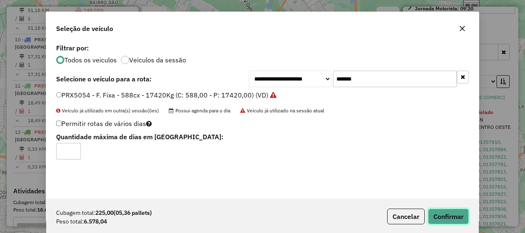
click at [454, 213] on button "Confirmar" at bounding box center [448, 216] width 41 height 16
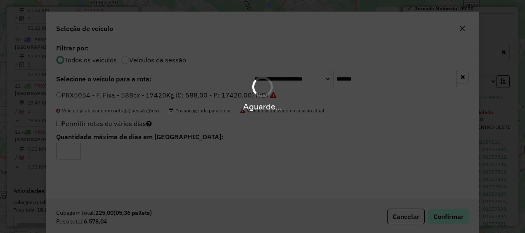
click at [454, 213] on div "Aguarde..." at bounding box center [262, 116] width 525 height 233
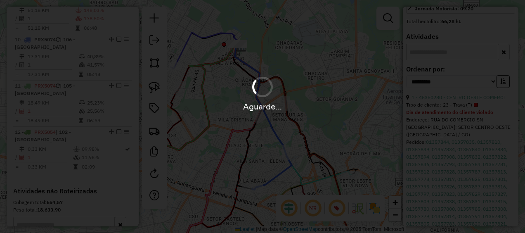
click at [454, 213] on hb-app "Aguarde... Pop-up bloqueado! Seu navegador bloqueou automáticamente a abertura …" at bounding box center [262, 116] width 525 height 233
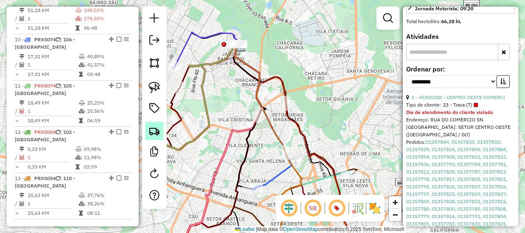
click at [149, 123] on link at bounding box center [154, 131] width 18 height 18
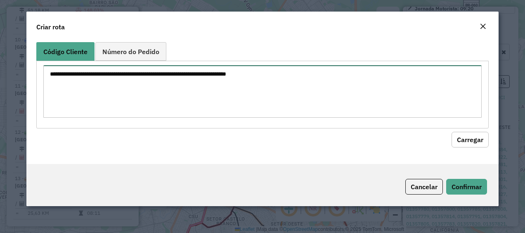
click at [225, 87] on textarea at bounding box center [262, 91] width 439 height 52
paste textarea "********"
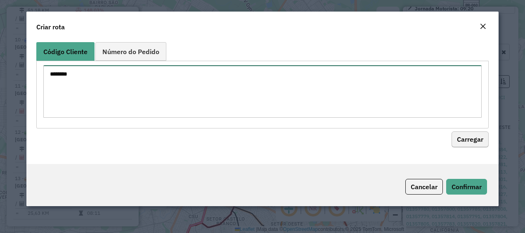
type textarea "********"
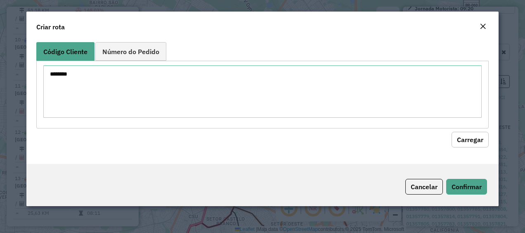
click at [472, 144] on button "Carregar" at bounding box center [470, 140] width 37 height 16
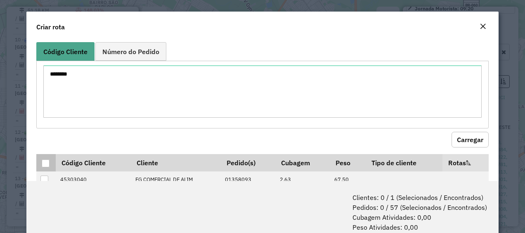
click at [40, 167] on th at bounding box center [45, 162] width 19 height 17
click at [46, 163] on div at bounding box center [46, 163] width 8 height 8
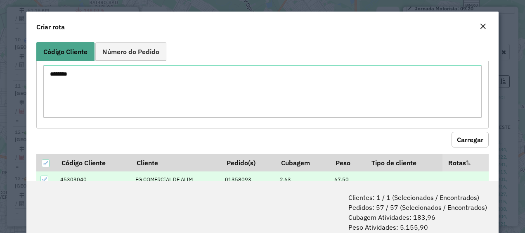
scroll to position [41, 0]
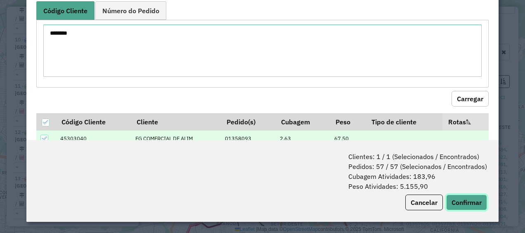
click at [468, 199] on button "Confirmar" at bounding box center [466, 202] width 41 height 16
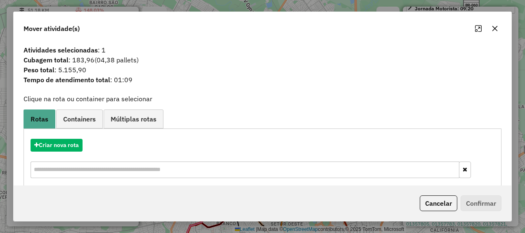
click at [58, 138] on div "Criar nova rota" at bounding box center [263, 160] width 474 height 54
click at [58, 142] on button "Criar nova rota" at bounding box center [57, 145] width 52 height 13
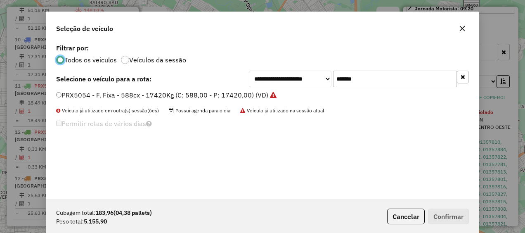
scroll to position [5, 2]
click at [344, 86] on input "*******" at bounding box center [395, 79] width 124 height 17
paste input "text"
type input "*******"
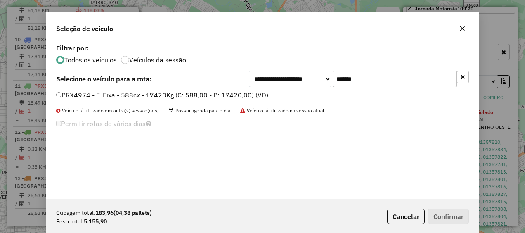
click at [52, 92] on div "PRX4974 - F. Fixa - 588cx - 17420Kg (C: 588,00 - P: 17420,00) (VD)" at bounding box center [262, 98] width 423 height 17
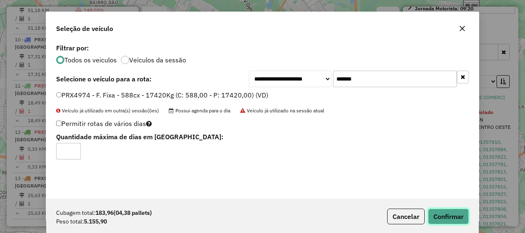
click at [451, 219] on button "Confirmar" at bounding box center [448, 216] width 41 height 16
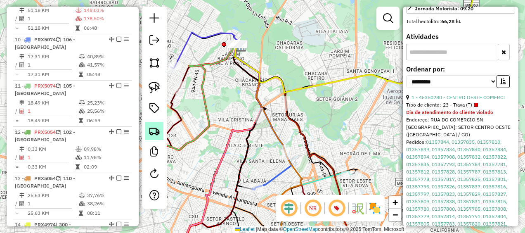
click at [154, 134] on img at bounding box center [155, 131] width 12 height 12
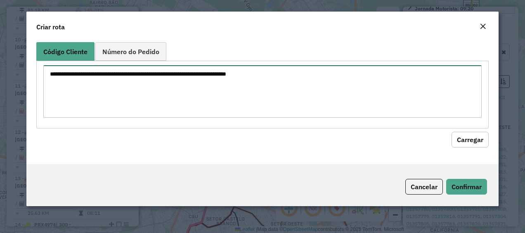
click at [194, 94] on textarea at bounding box center [262, 91] width 439 height 52
paste textarea "********"
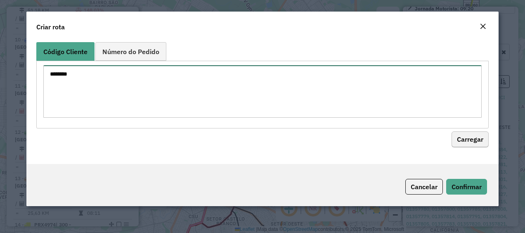
type textarea "********"
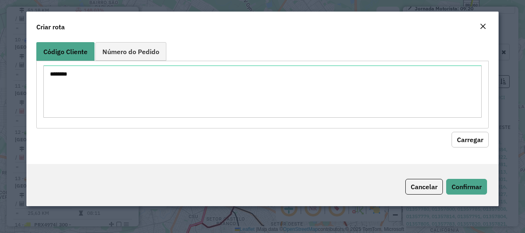
click at [462, 146] on button "Carregar" at bounding box center [470, 140] width 37 height 16
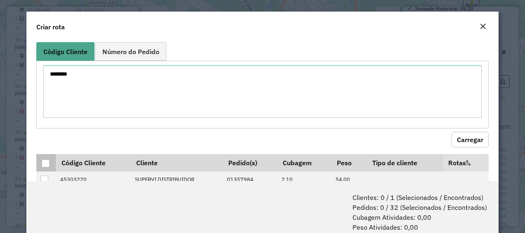
click at [45, 164] on div at bounding box center [46, 163] width 8 height 8
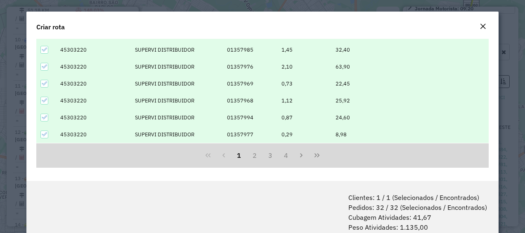
scroll to position [41, 0]
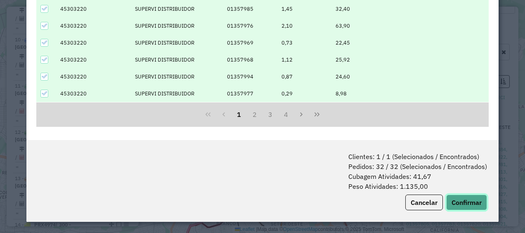
click at [477, 202] on button "Confirmar" at bounding box center [466, 202] width 41 height 16
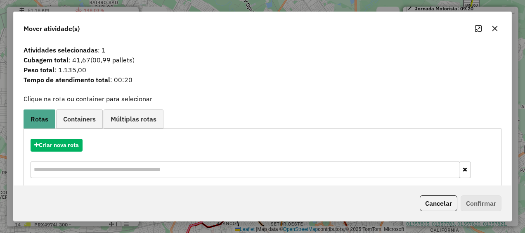
click at [75, 137] on div "Criar nova rota" at bounding box center [263, 160] width 474 height 54
click at [69, 147] on button "Criar nova rota" at bounding box center [57, 145] width 52 height 13
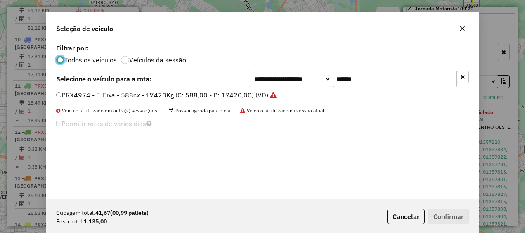
scroll to position [5, 2]
click at [352, 77] on input "*******" at bounding box center [395, 79] width 124 height 17
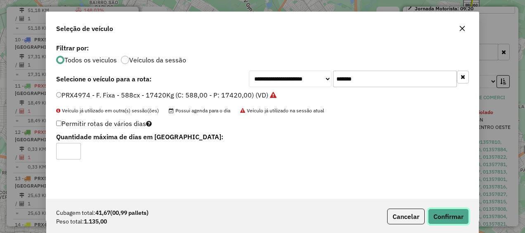
click at [443, 212] on button "Confirmar" at bounding box center [448, 216] width 41 height 16
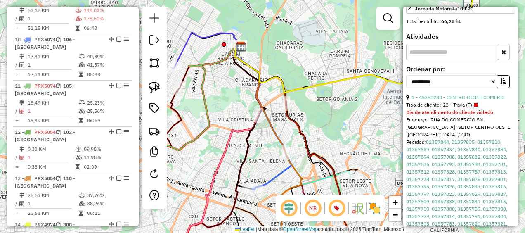
click at [158, 119] on div at bounding box center [154, 108] width 25 height 202
click at [154, 126] on img at bounding box center [155, 131] width 12 height 12
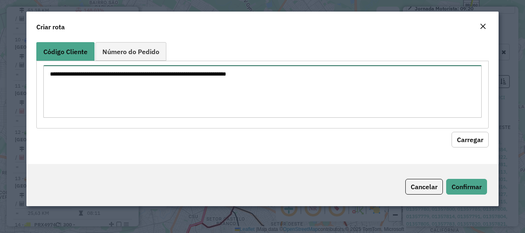
click at [182, 80] on textarea at bounding box center [262, 91] width 439 height 52
paste textarea "********"
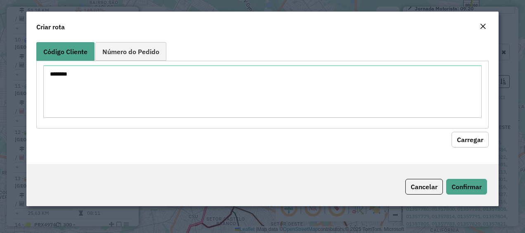
click at [471, 143] on button "Carregar" at bounding box center [470, 140] width 37 height 16
click at [482, 143] on button "Carregar" at bounding box center [470, 140] width 37 height 16
click at [461, 140] on button "Carregar" at bounding box center [470, 140] width 37 height 16
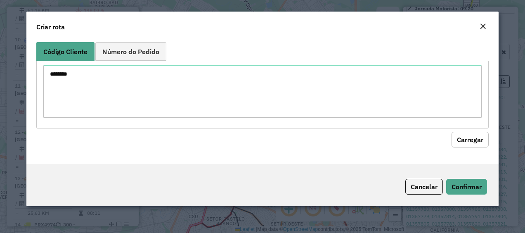
click at [461, 140] on button "Carregar" at bounding box center [470, 140] width 37 height 16
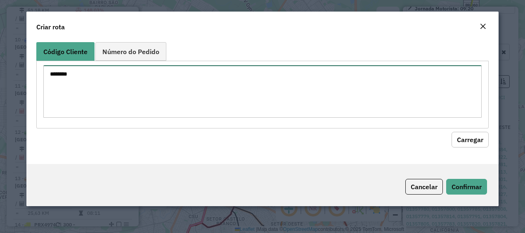
click at [107, 95] on textarea "********" at bounding box center [262, 91] width 439 height 52
paste textarea
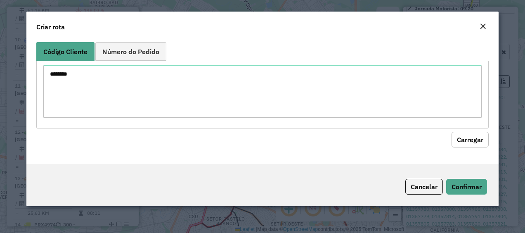
click at [446, 140] on hb-field-button "Carregar" at bounding box center [262, 137] width 453 height 19
click at [469, 140] on button "Carregar" at bounding box center [470, 140] width 37 height 16
click at [480, 140] on button "Carregar" at bounding box center [470, 140] width 37 height 16
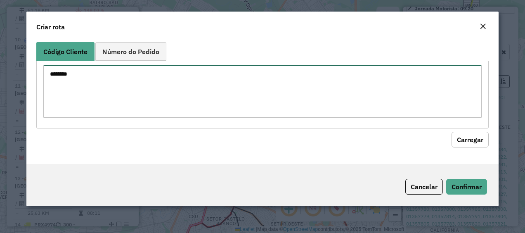
click at [121, 94] on textarea "********" at bounding box center [262, 91] width 439 height 52
paste textarea
type textarea "********"
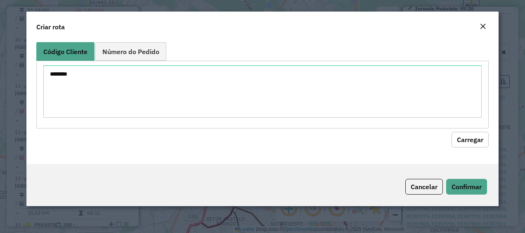
click at [466, 137] on button "Carregar" at bounding box center [470, 140] width 37 height 16
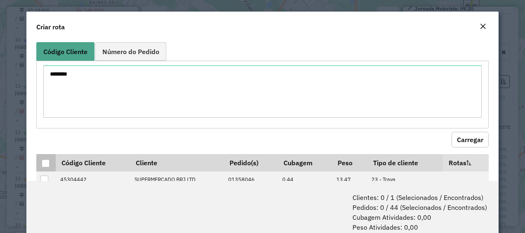
click at [43, 164] on div at bounding box center [46, 163] width 8 height 8
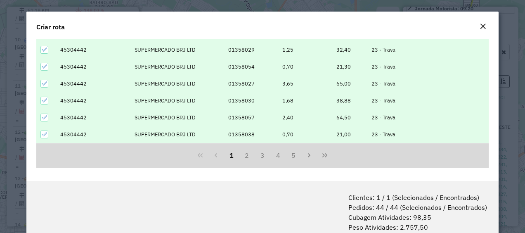
scroll to position [41, 0]
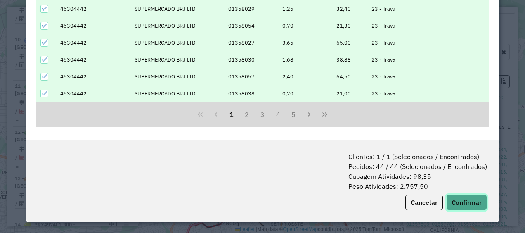
click at [474, 199] on button "Confirmar" at bounding box center [466, 202] width 41 height 16
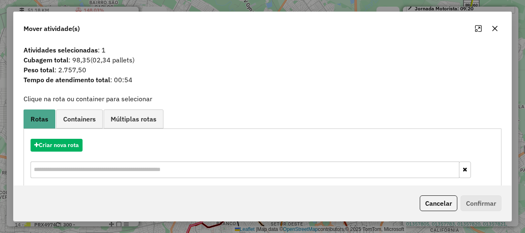
click at [51, 154] on div "Criar nova rota" at bounding box center [263, 160] width 474 height 54
click at [69, 147] on button "Criar nova rota" at bounding box center [57, 145] width 52 height 13
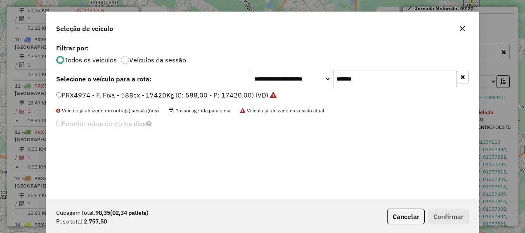
scroll to position [5, 2]
click at [389, 82] on input "*******" at bounding box center [395, 79] width 124 height 17
paste input "text"
type input "*******"
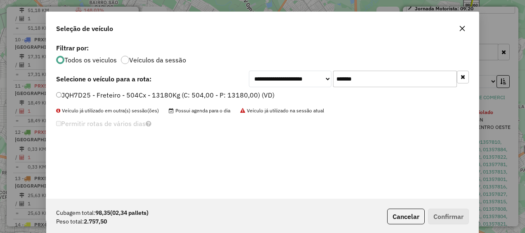
click at [212, 93] on label "JQH7D25 - Freteiro - 504Cx - 13180Kg (C: 504,00 - P: 13180,00) (VD)" at bounding box center [165, 95] width 218 height 10
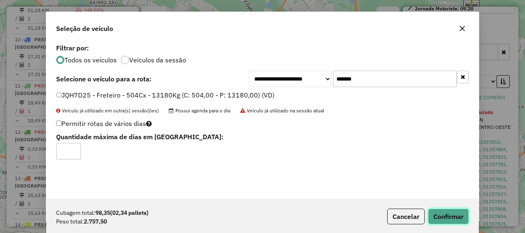
click at [447, 215] on button "Confirmar" at bounding box center [448, 216] width 41 height 16
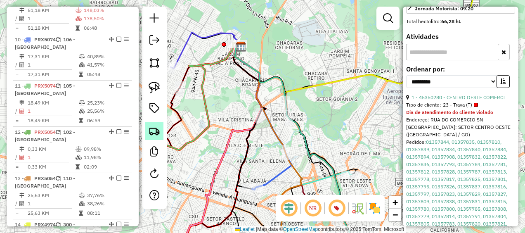
click at [148, 134] on link at bounding box center [154, 131] width 18 height 18
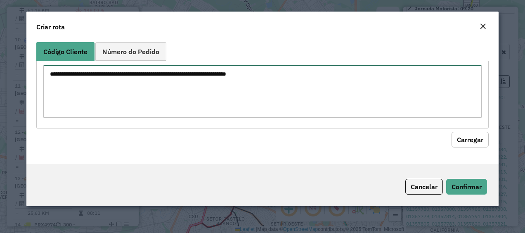
click at [166, 93] on textarea at bounding box center [262, 91] width 439 height 52
paste textarea "********"
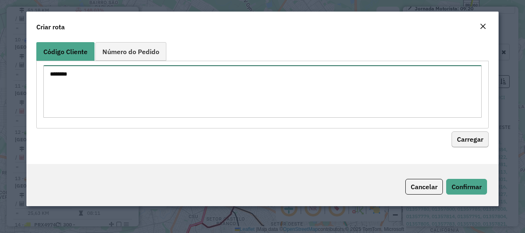
type textarea "********"
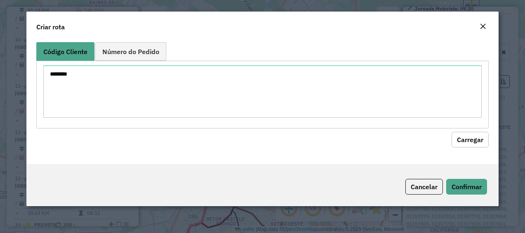
click at [469, 145] on button "Carregar" at bounding box center [470, 140] width 37 height 16
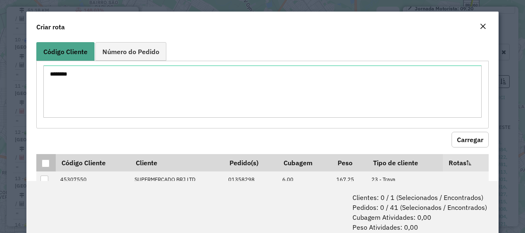
click at [44, 159] on p-tableheadercheckbox at bounding box center [46, 163] width 8 height 8
click at [45, 163] on div at bounding box center [46, 163] width 8 height 8
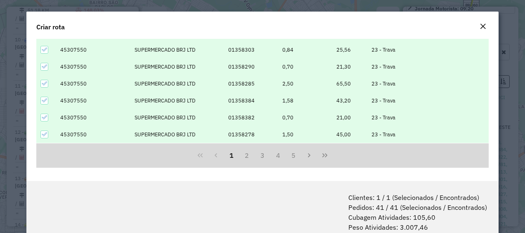
scroll to position [41, 0]
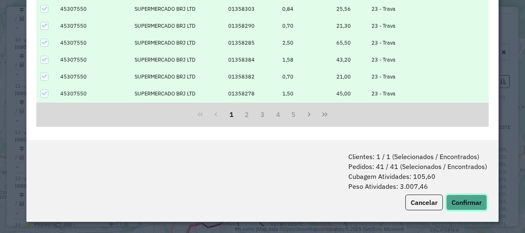
click at [473, 204] on button "Confirmar" at bounding box center [466, 202] width 41 height 16
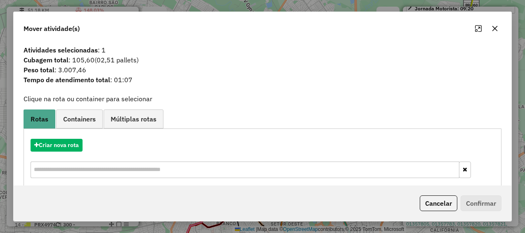
click at [126, 167] on input "text" at bounding box center [245, 169] width 429 height 17
click at [81, 145] on button "Criar nova rota" at bounding box center [57, 145] width 52 height 13
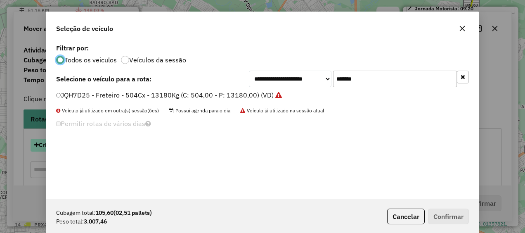
scroll to position [5, 2]
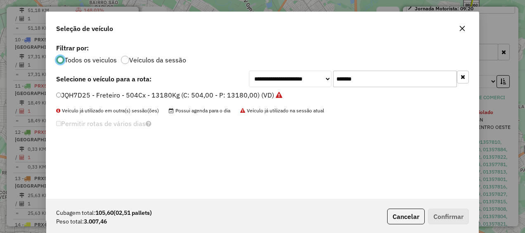
click at [370, 83] on input "*******" at bounding box center [395, 79] width 124 height 17
click at [84, 86] on div "**********" at bounding box center [262, 79] width 413 height 17
click at [81, 97] on label "JQH7D25 - Freteiro - 504Cx - 13180Kg (C: 504,00 - P: 13180,00) (VD)" at bounding box center [169, 95] width 226 height 10
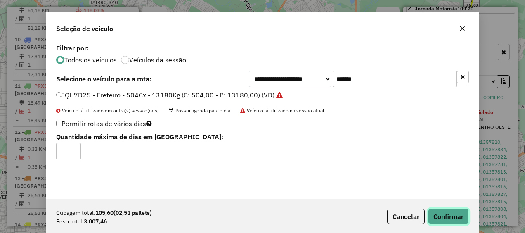
click at [455, 212] on button "Confirmar" at bounding box center [448, 216] width 41 height 16
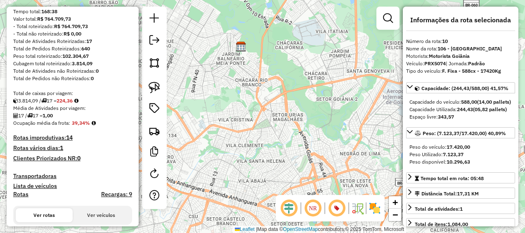
scroll to position [116, 0]
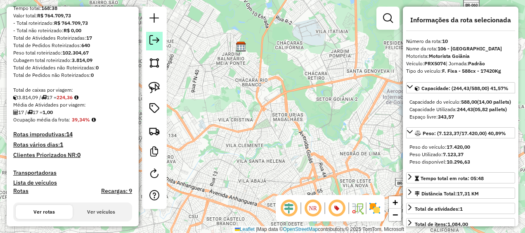
click at [150, 42] on em at bounding box center [154, 40] width 10 height 10
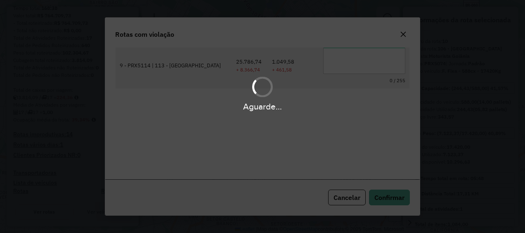
scroll to position [42, 0]
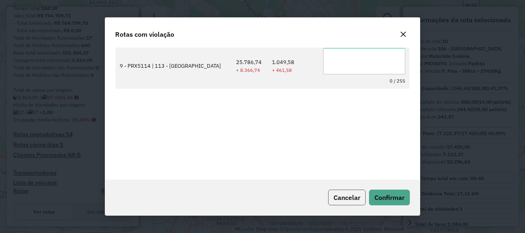
click at [351, 201] on span "Cancelar" at bounding box center [347, 197] width 27 height 8
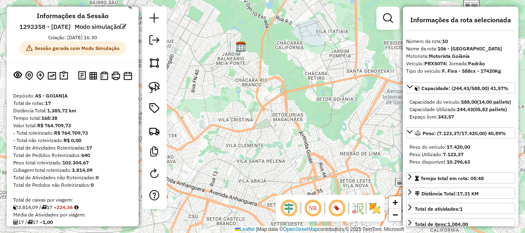
scroll to position [0, 0]
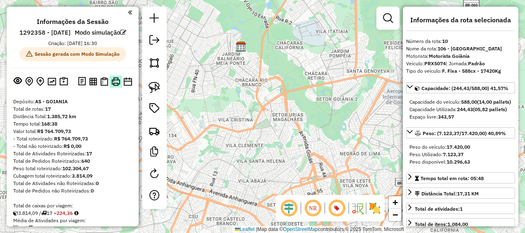
click at [110, 88] on button at bounding box center [116, 82] width 12 height 12
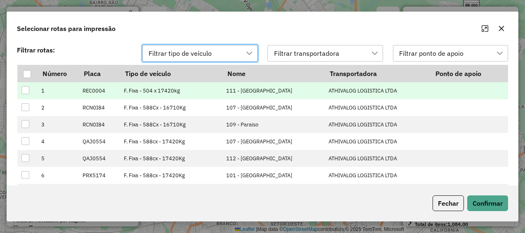
scroll to position [2, 0]
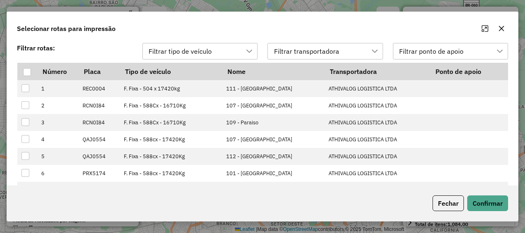
click at [505, 28] on button "button" at bounding box center [501, 28] width 13 height 13
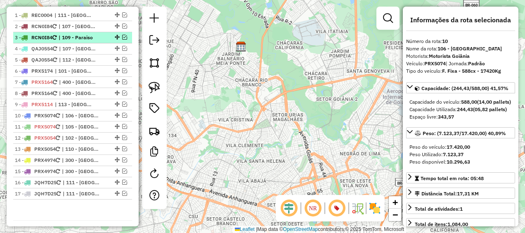
scroll to position [356, 0]
